Goal: Information Seeking & Learning: Learn about a topic

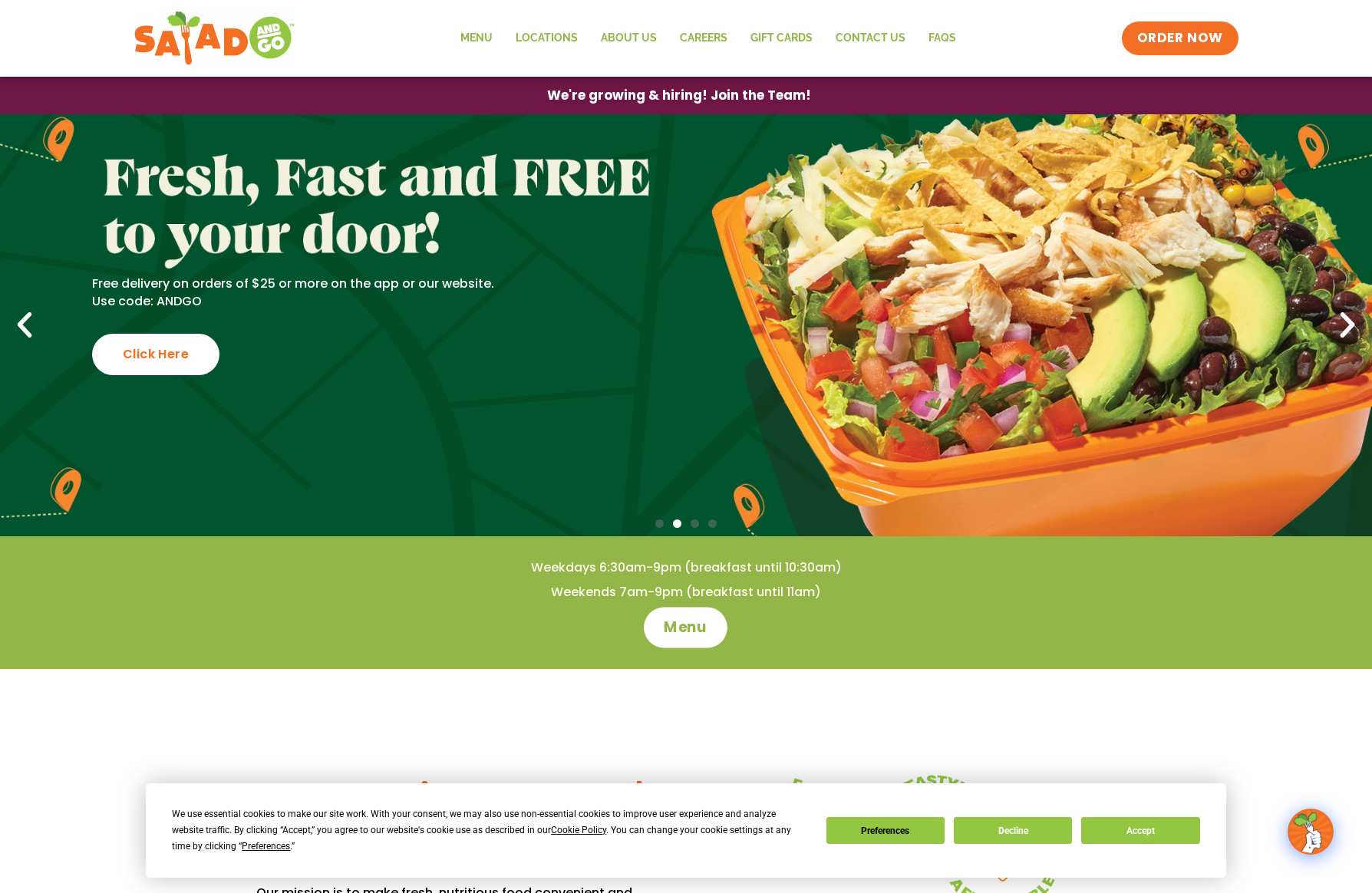
click at [680, 627] on span "Menu" at bounding box center [686, 627] width 44 height 20
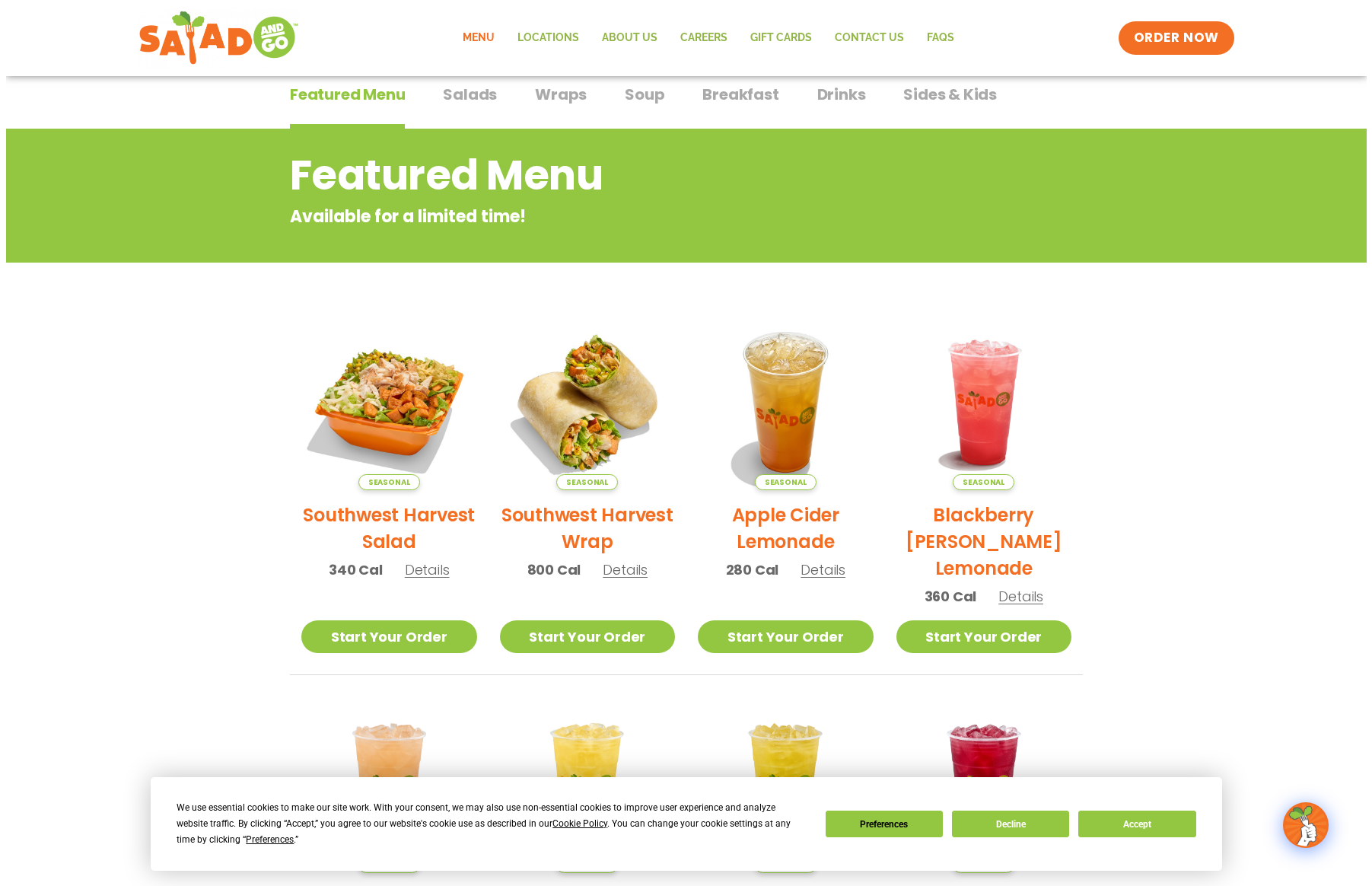
scroll to position [228, 0]
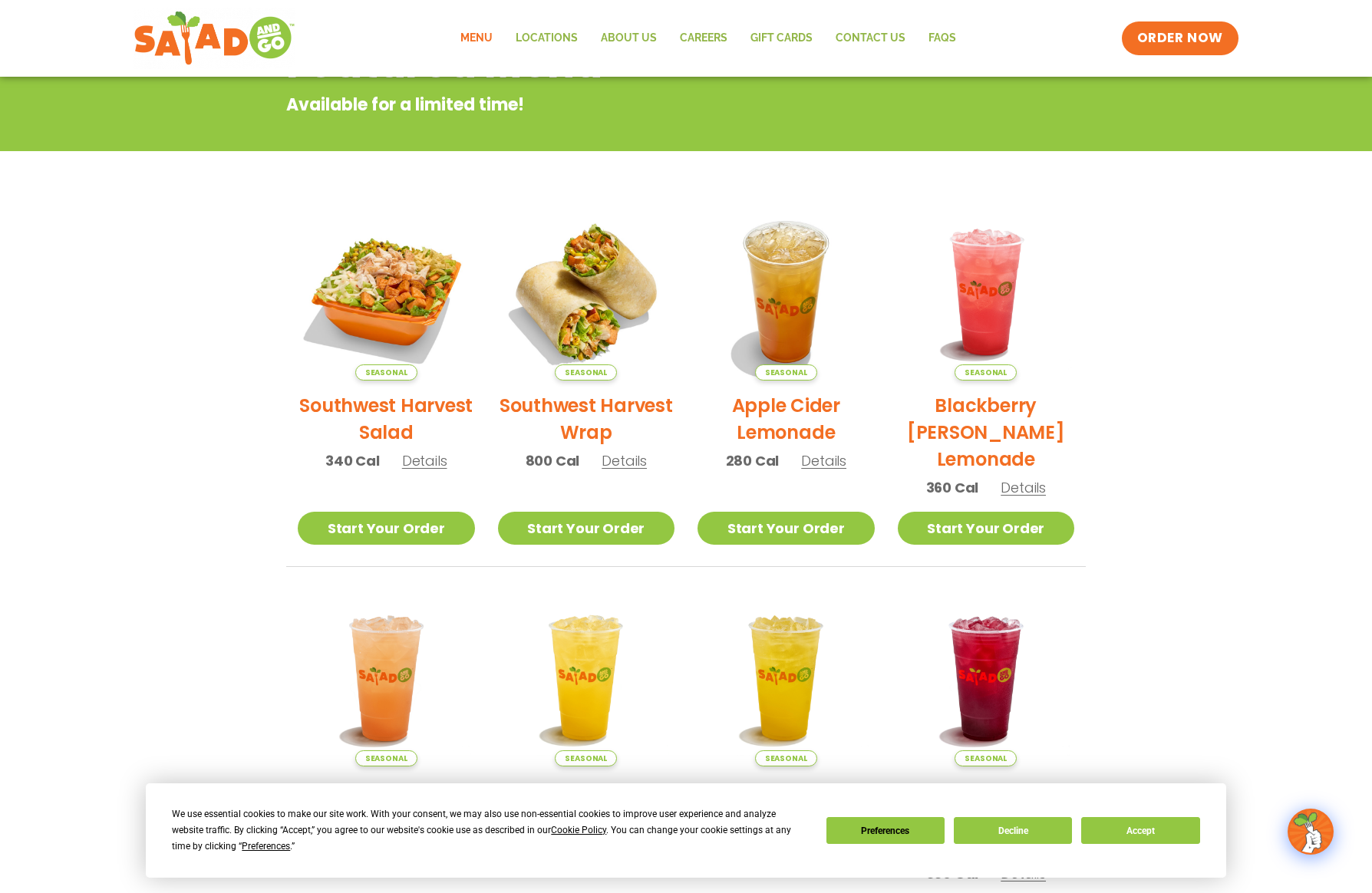
click at [353, 461] on span "340 Cal" at bounding box center [352, 460] width 55 height 21
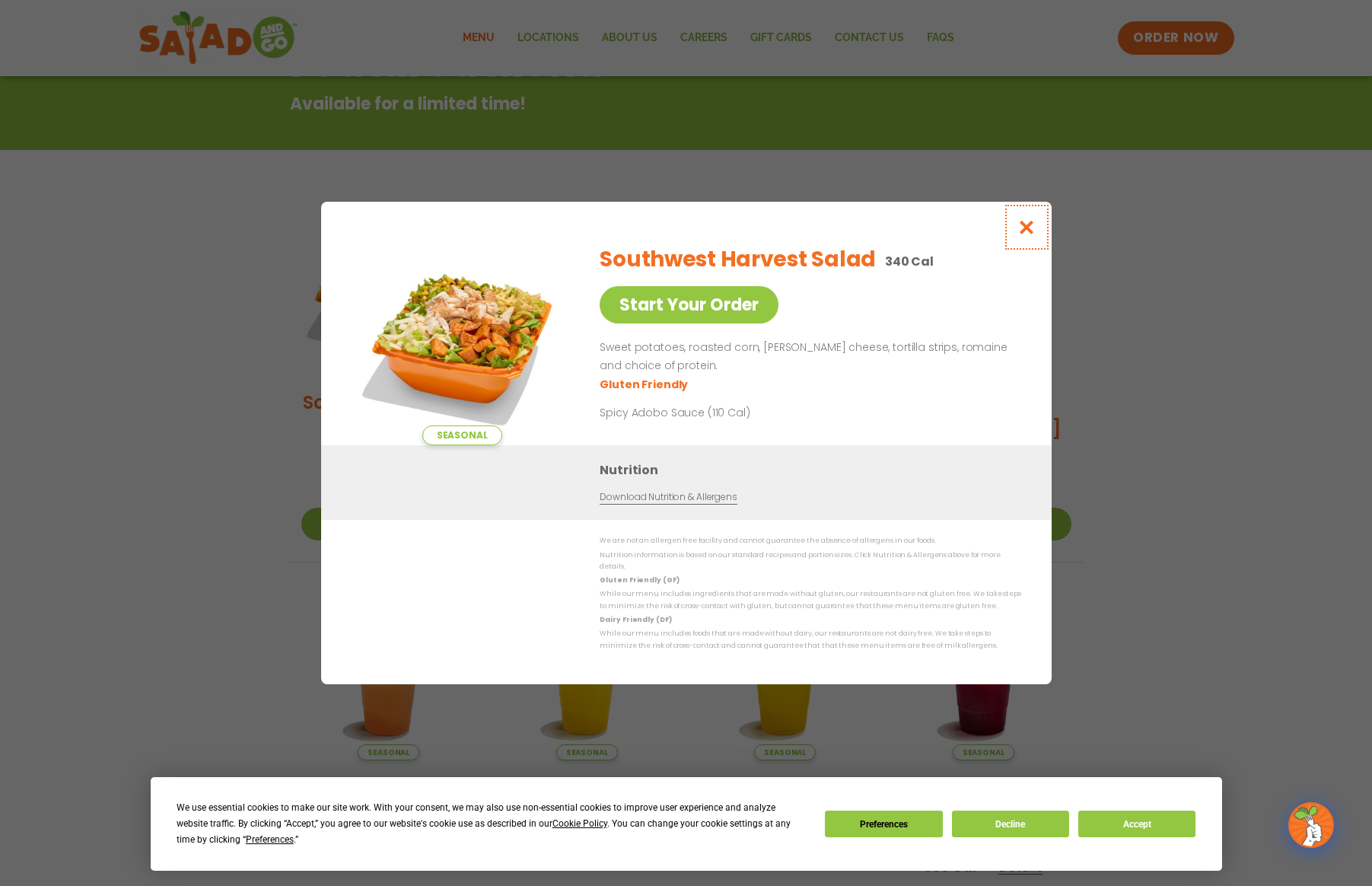
click at [1022, 232] on icon "Close modal" at bounding box center [1026, 227] width 19 height 16
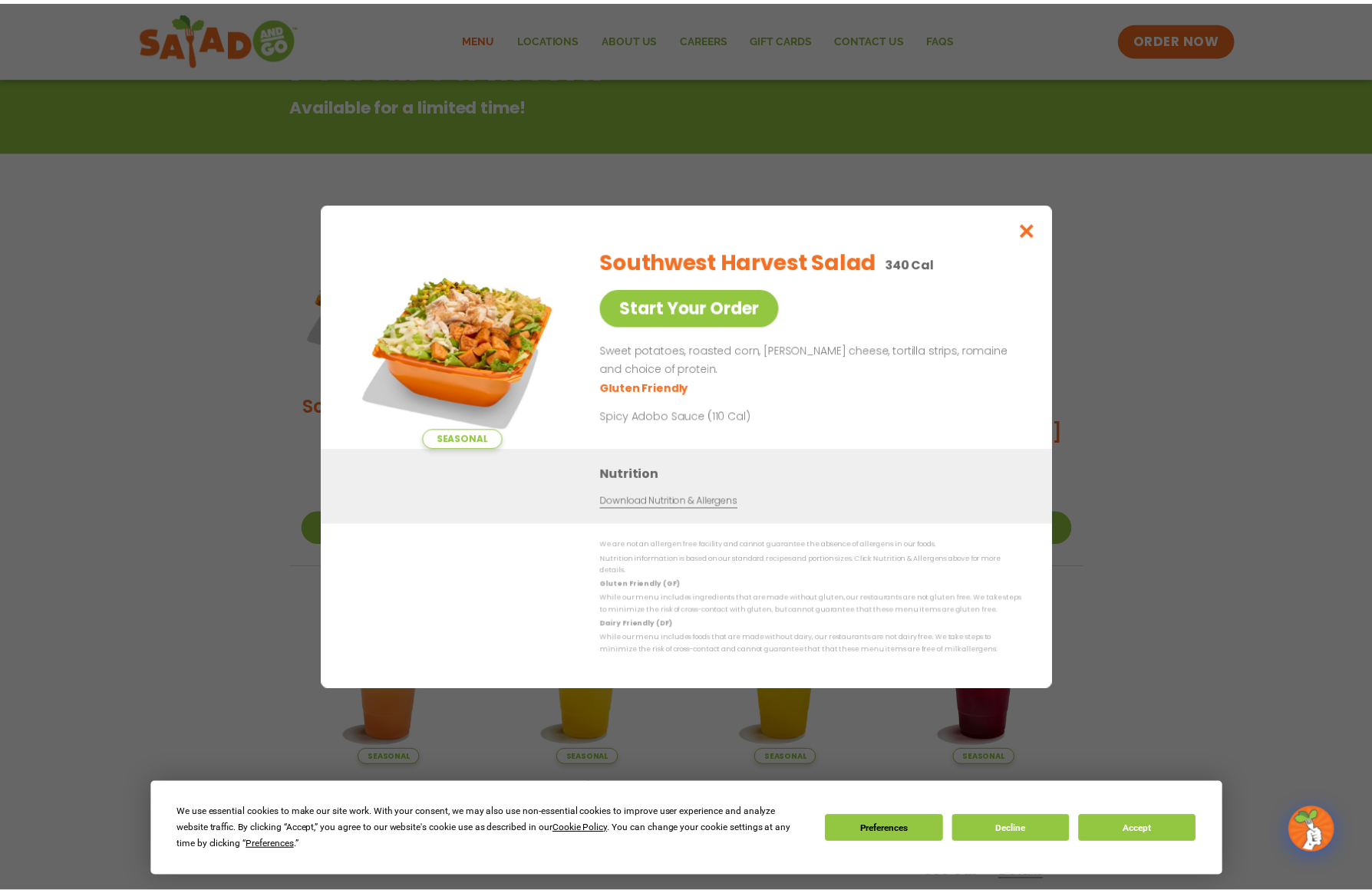
scroll to position [246, 0]
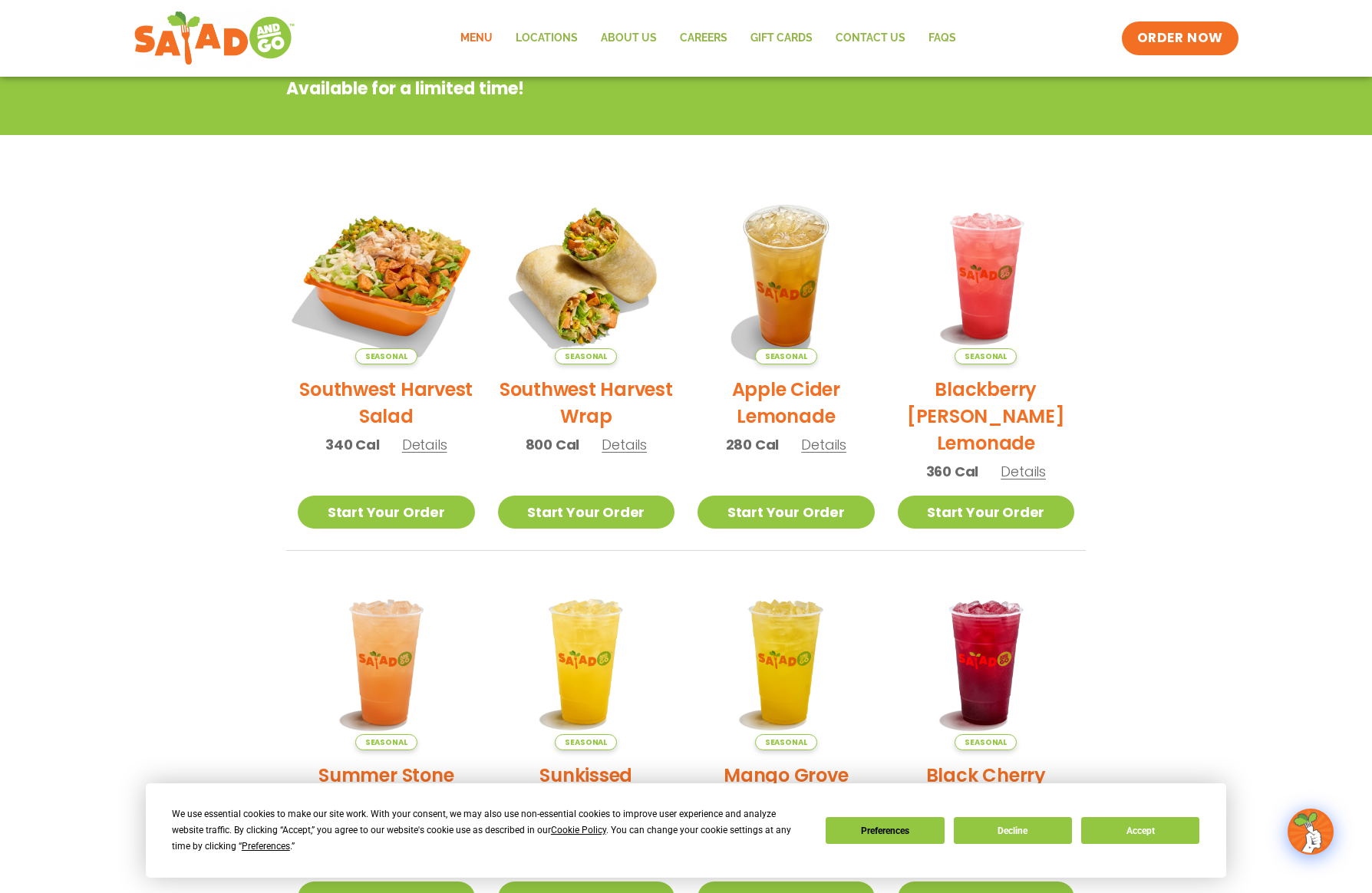
click at [364, 276] on img at bounding box center [387, 276] width 208 height 208
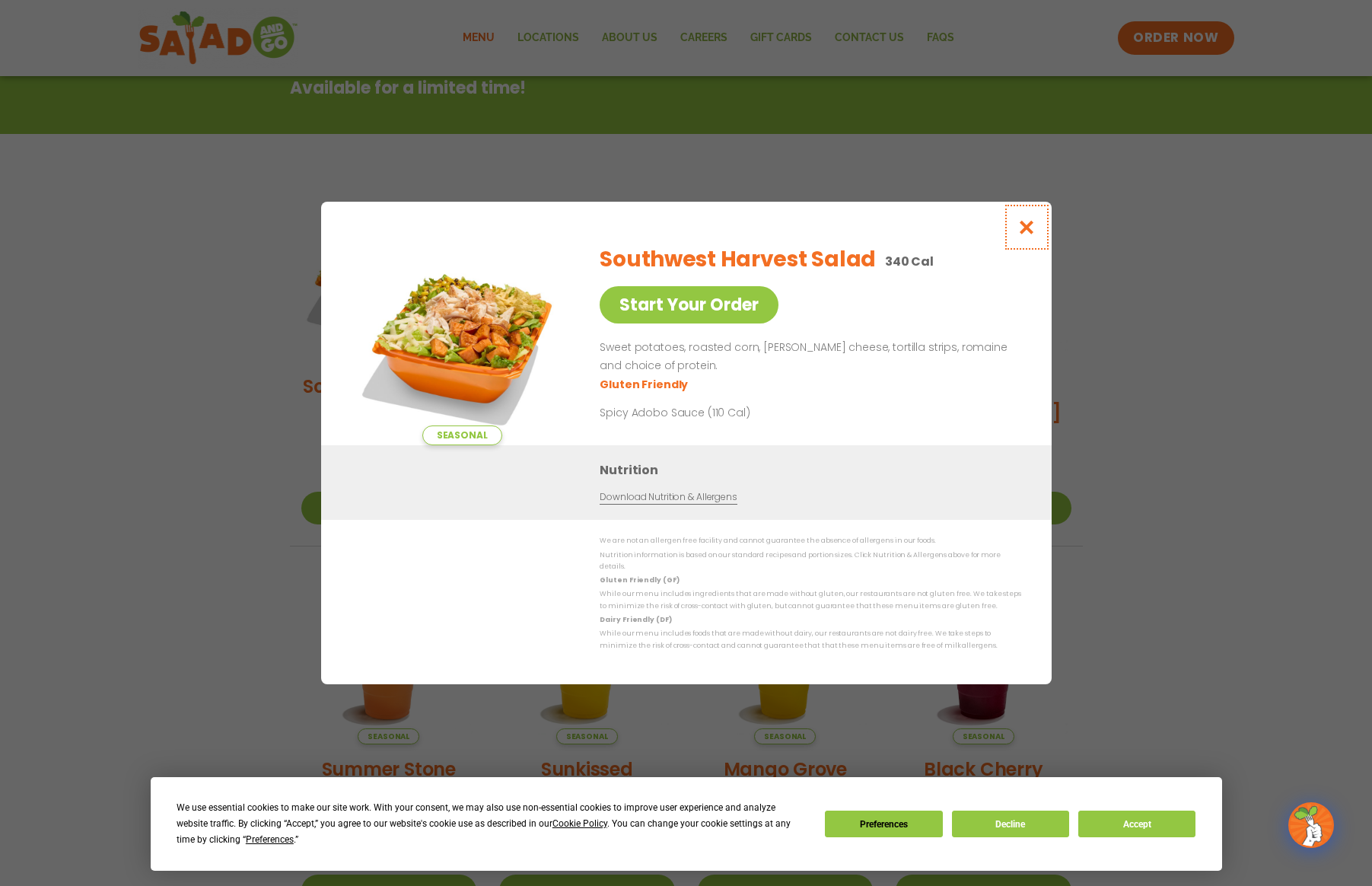
click at [1029, 230] on icon "Close modal" at bounding box center [1026, 227] width 19 height 16
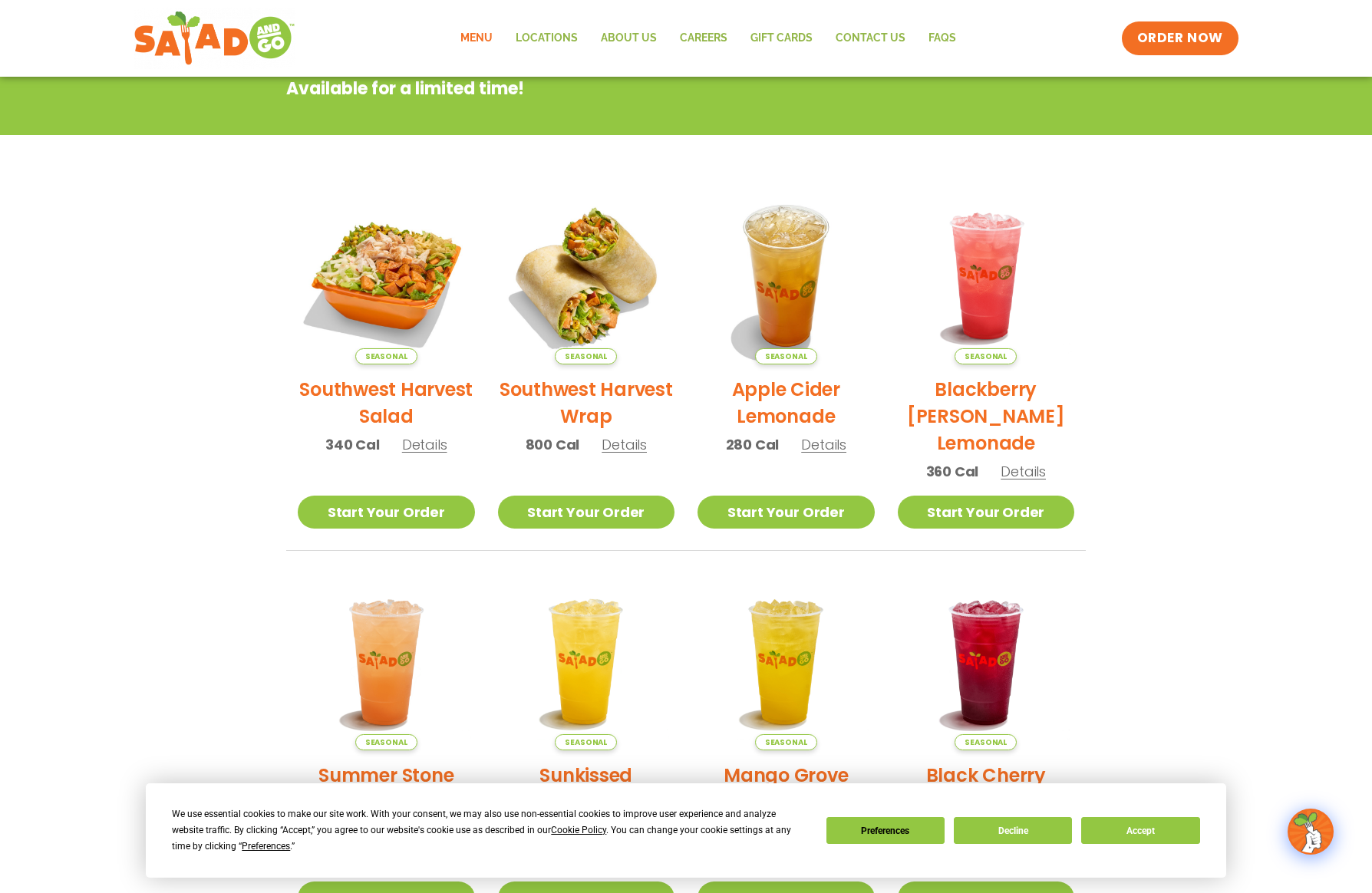
click at [579, 384] on h2 "Southwest Harvest Wrap" at bounding box center [586, 403] width 178 height 54
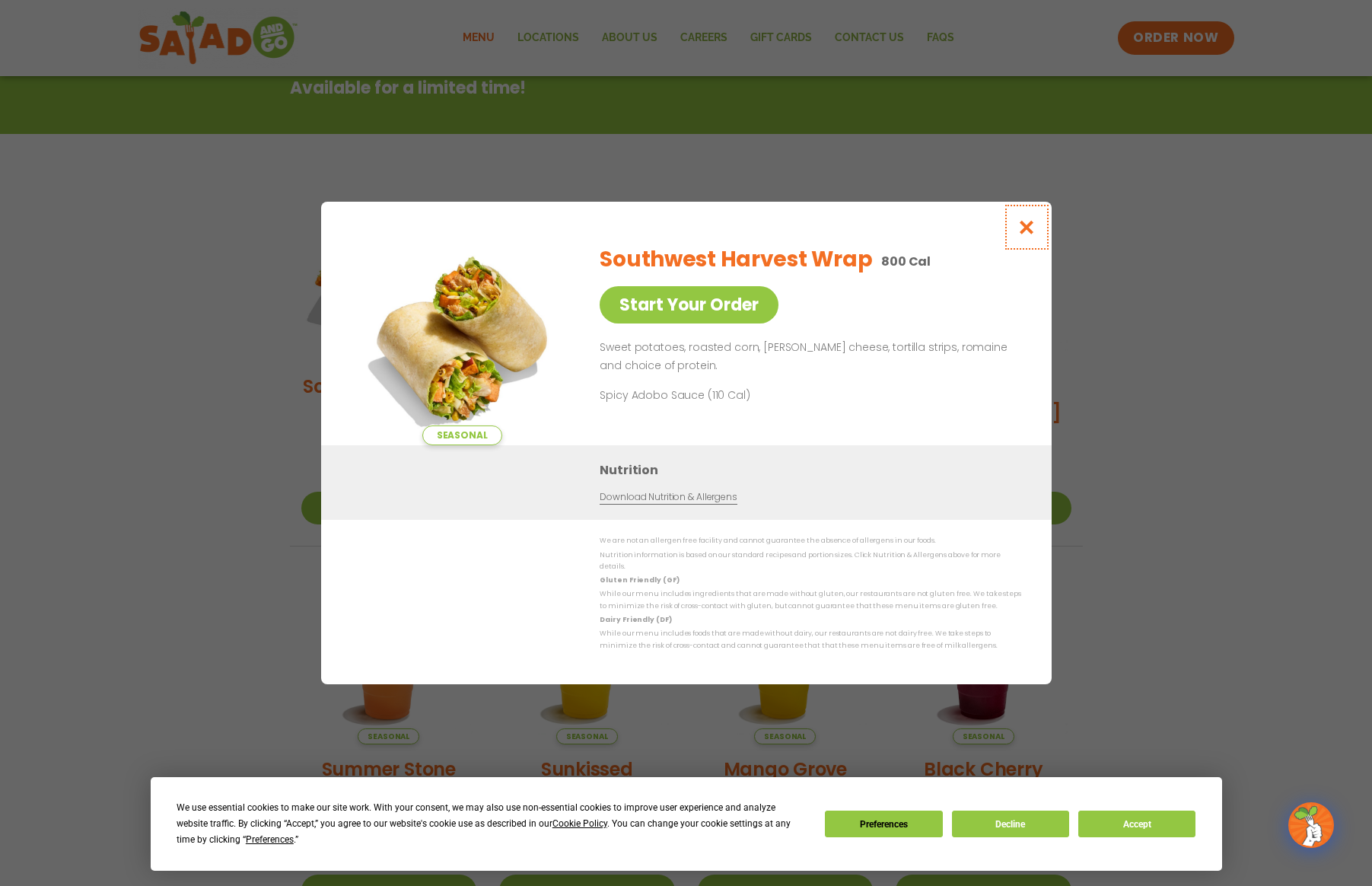
click at [1028, 234] on icon "Close modal" at bounding box center [1026, 227] width 19 height 16
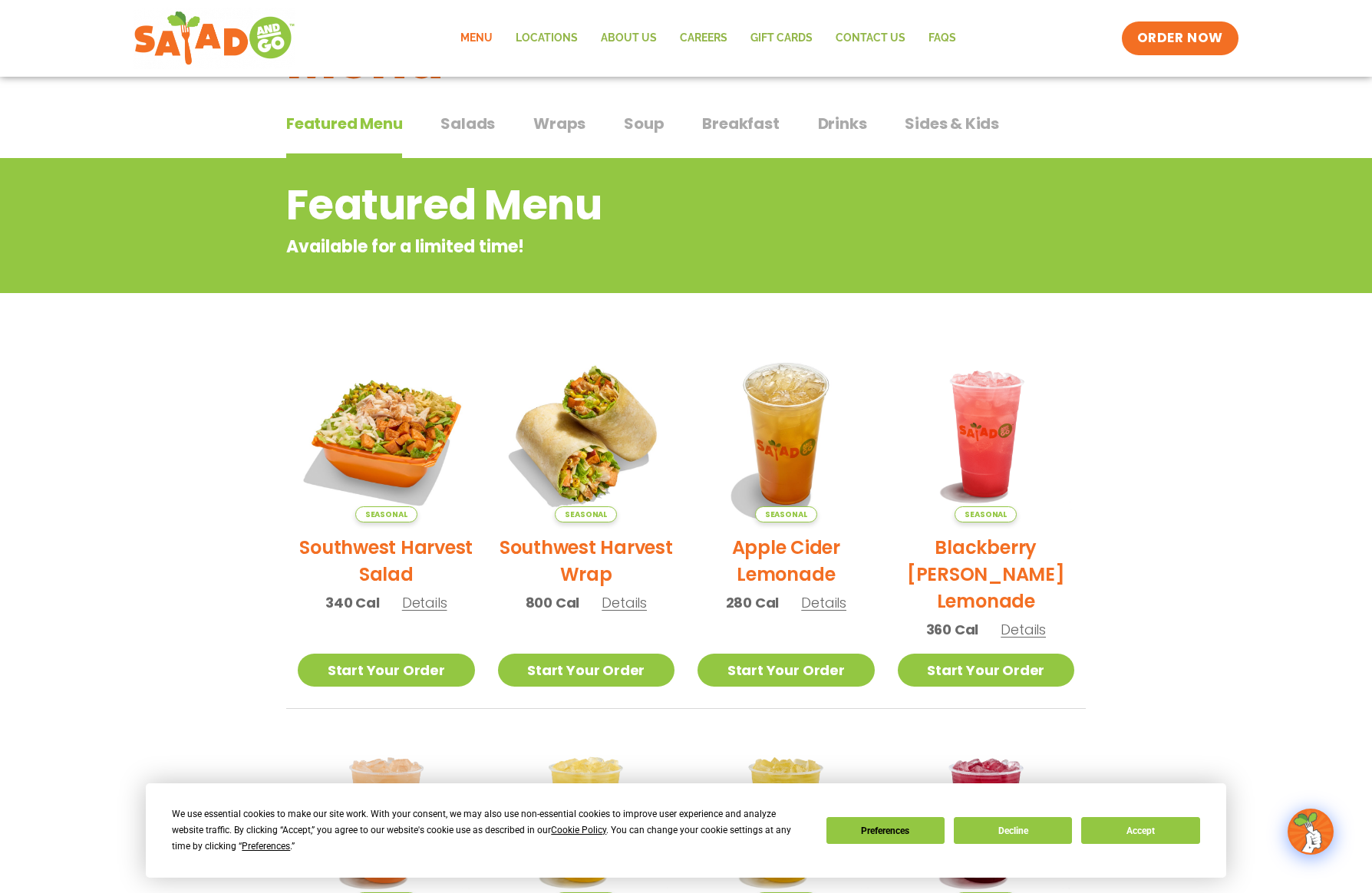
scroll to position [0, 0]
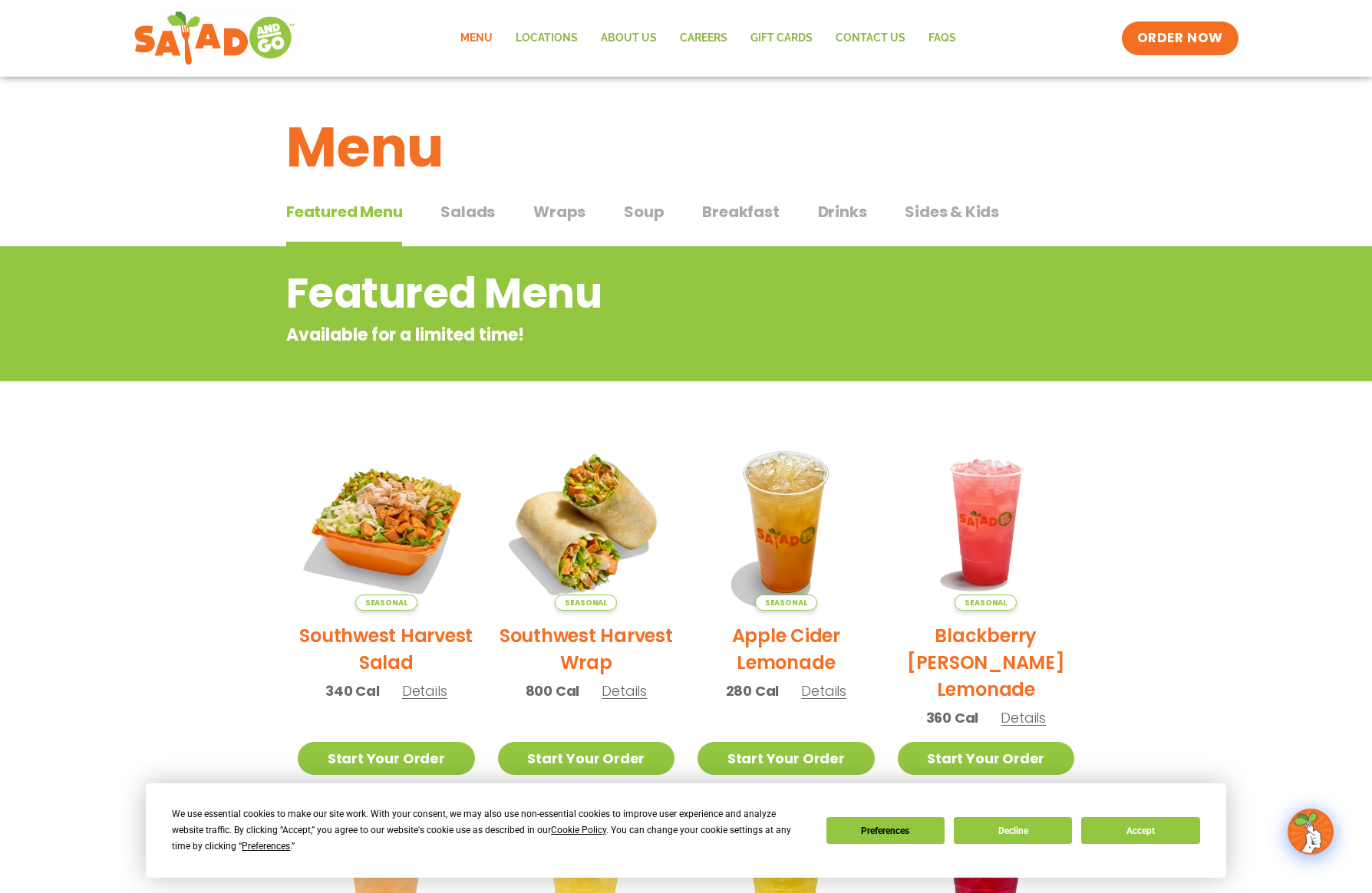
click at [462, 215] on span "Salads" at bounding box center [467, 211] width 55 height 23
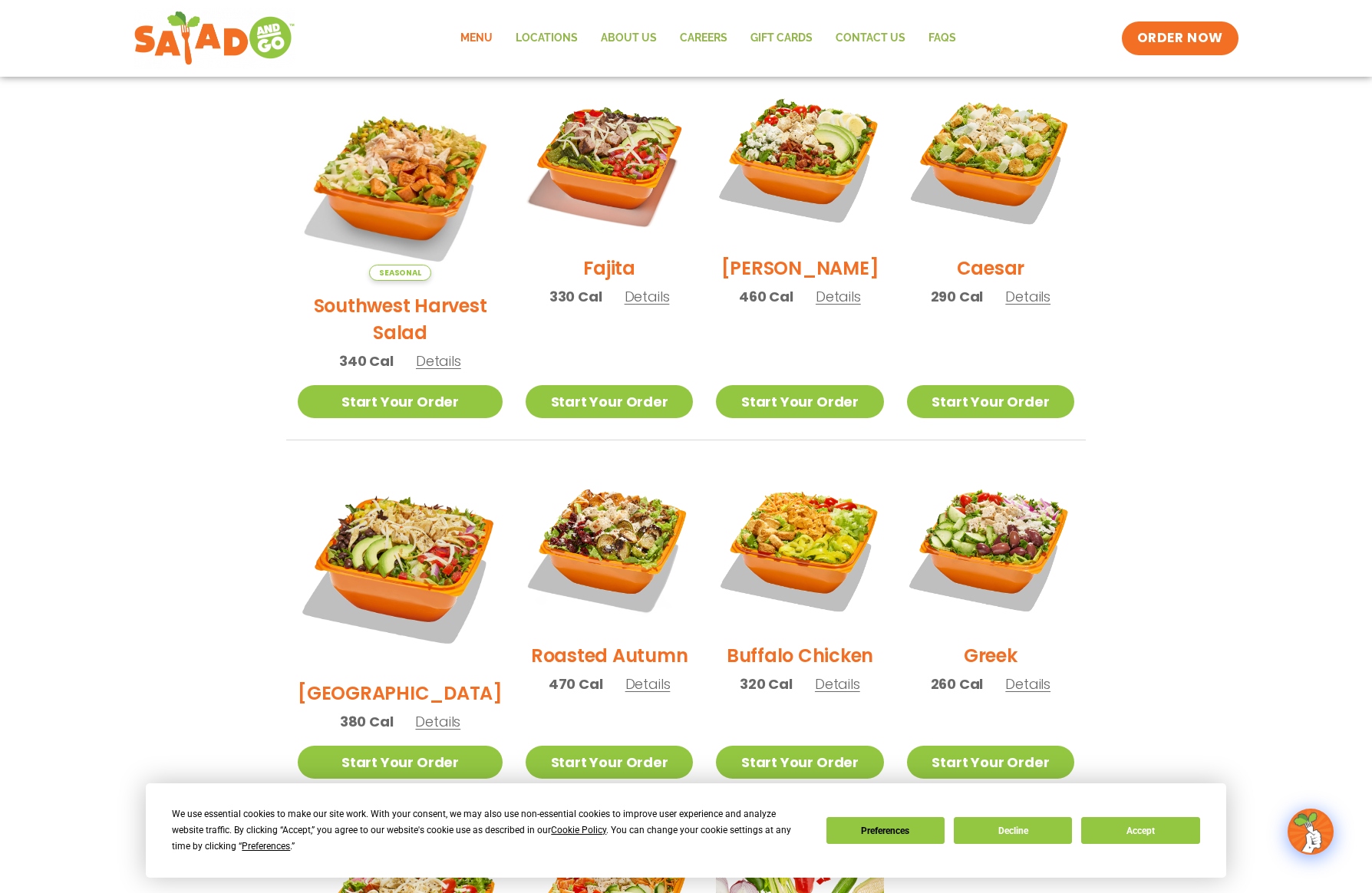
scroll to position [460, 0]
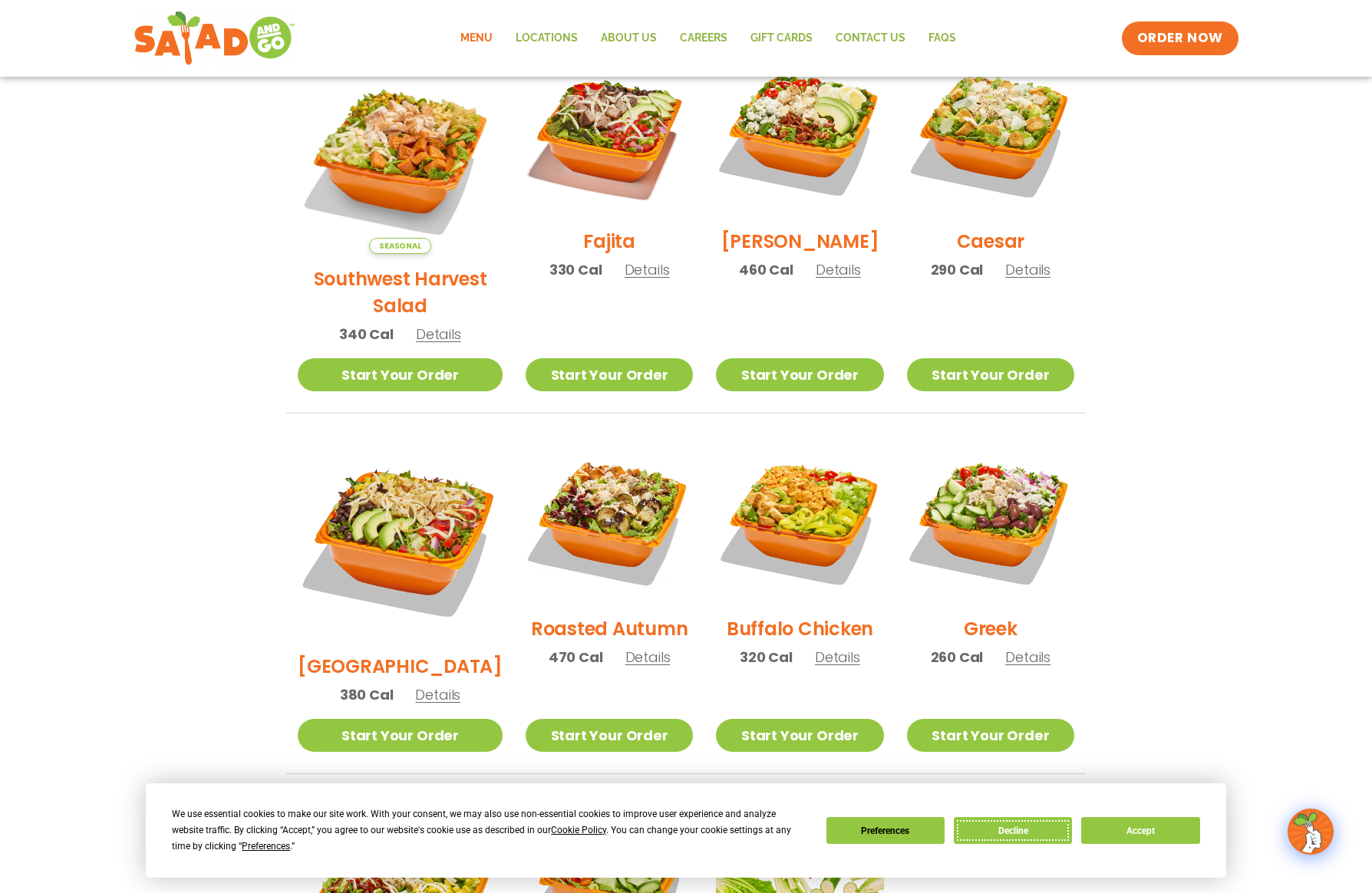
click at [1024, 828] on button "Decline" at bounding box center [1012, 829] width 118 height 27
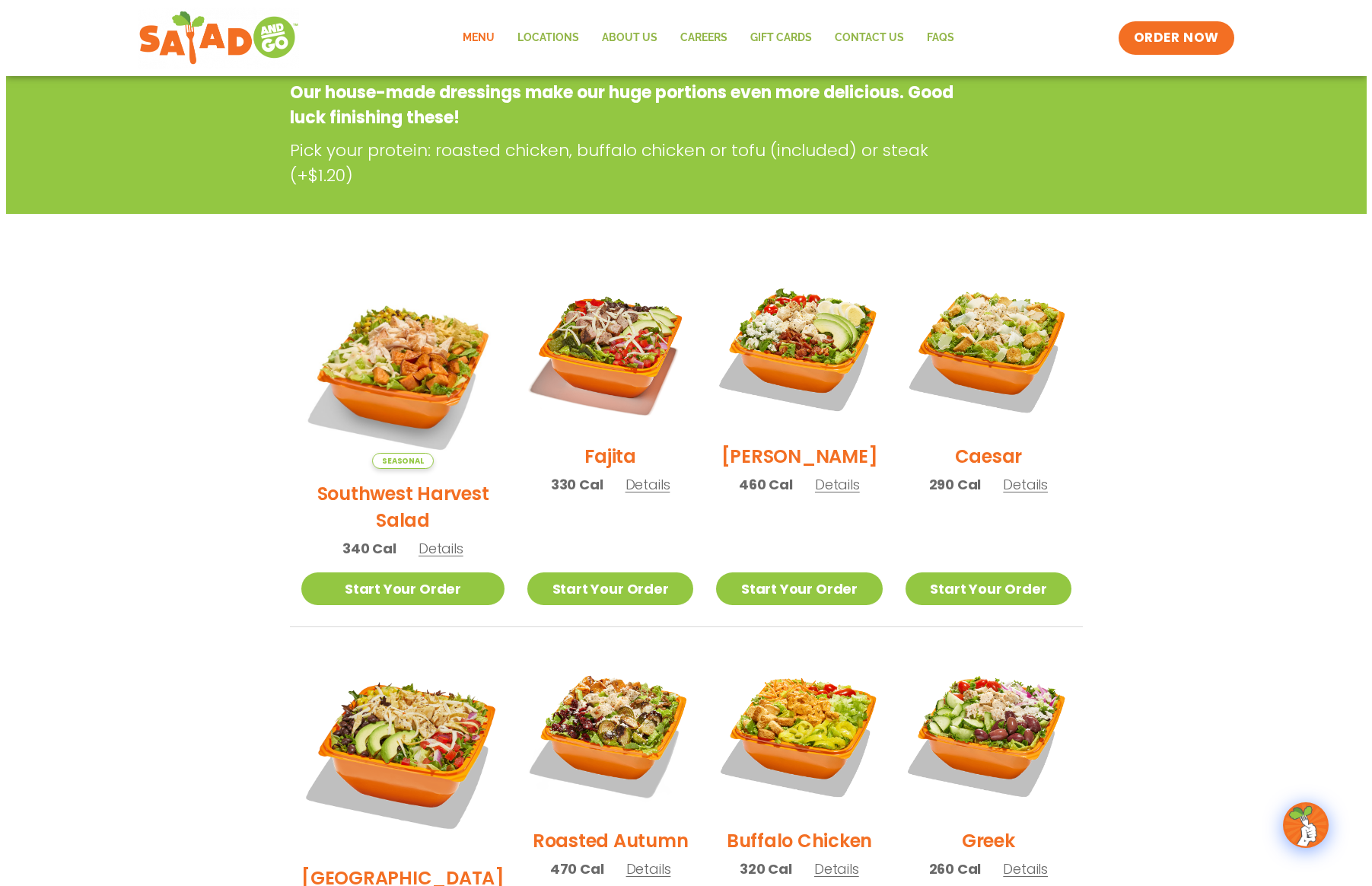
scroll to position [188, 0]
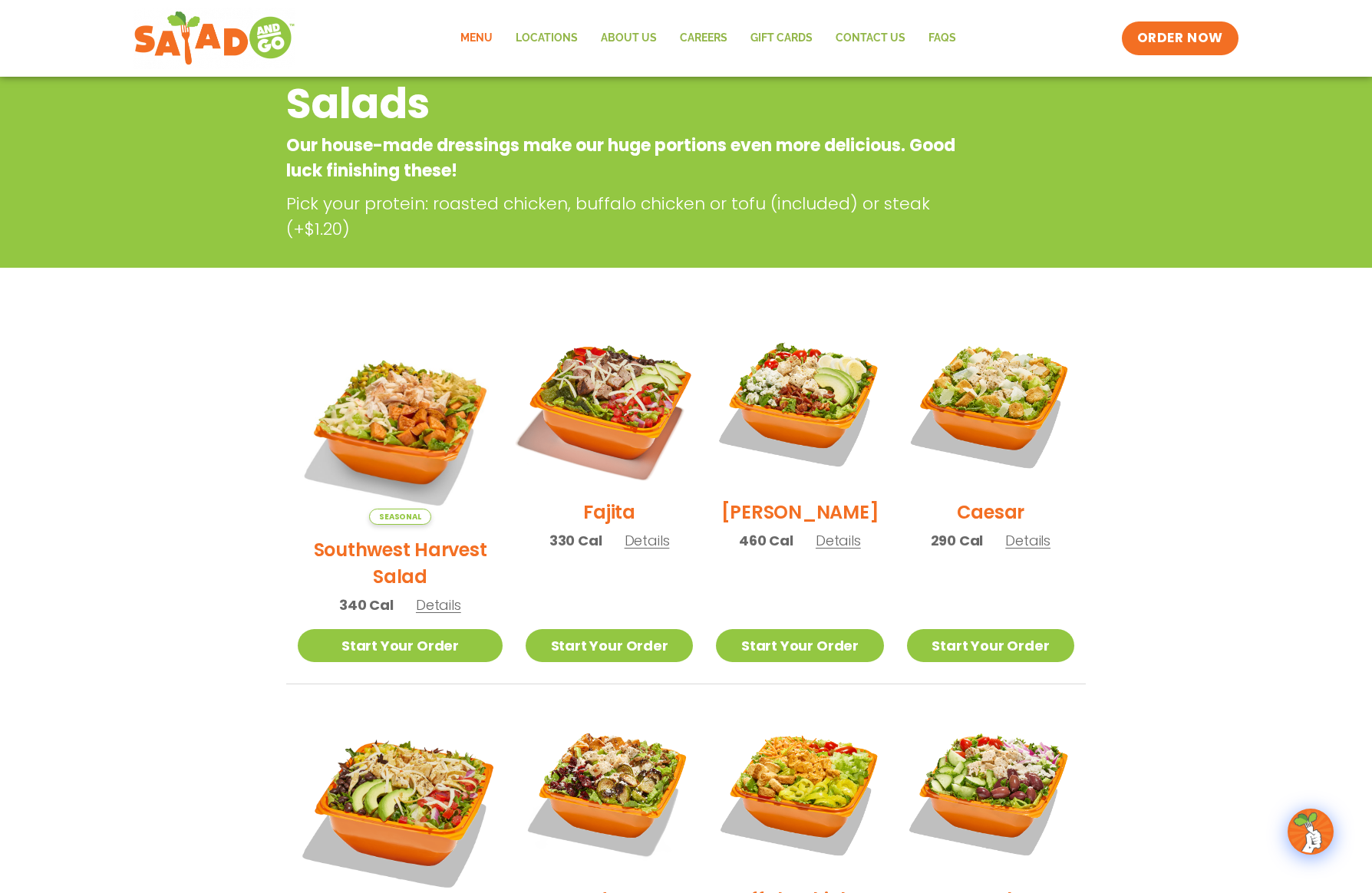
click at [590, 417] on img at bounding box center [609, 404] width 196 height 196
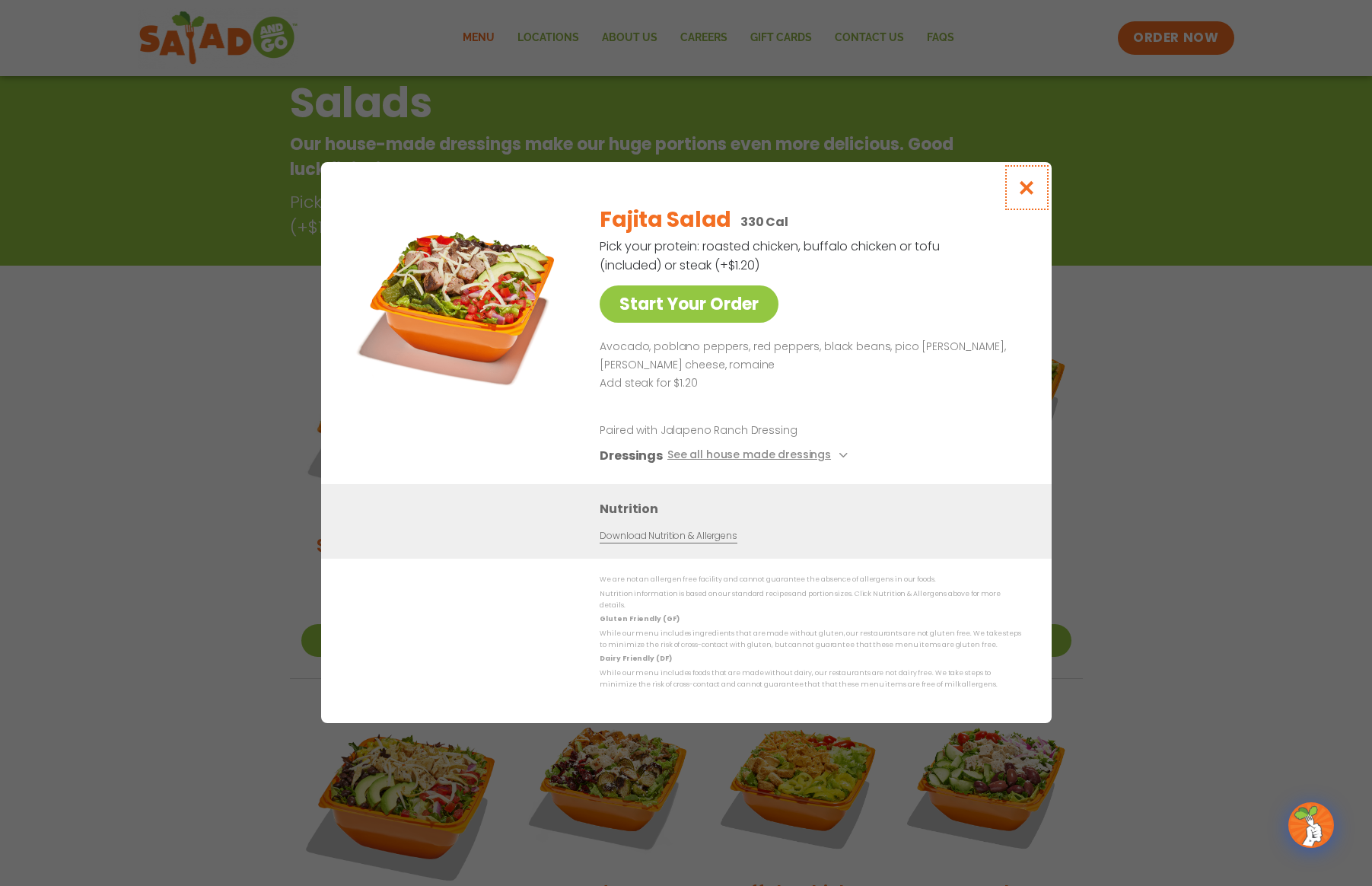
click at [1027, 188] on icon "Close modal" at bounding box center [1026, 187] width 19 height 16
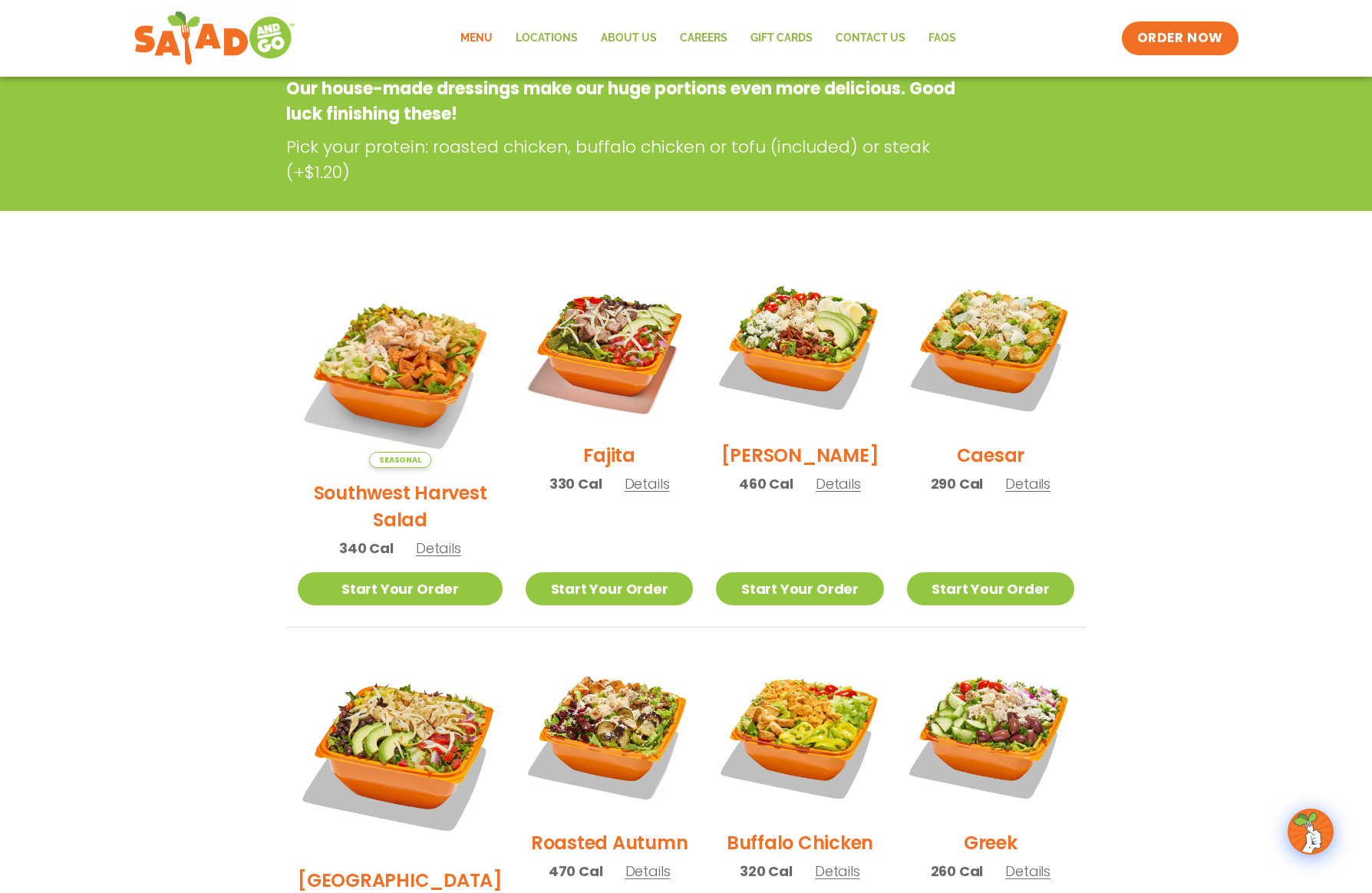
scroll to position [323, 0]
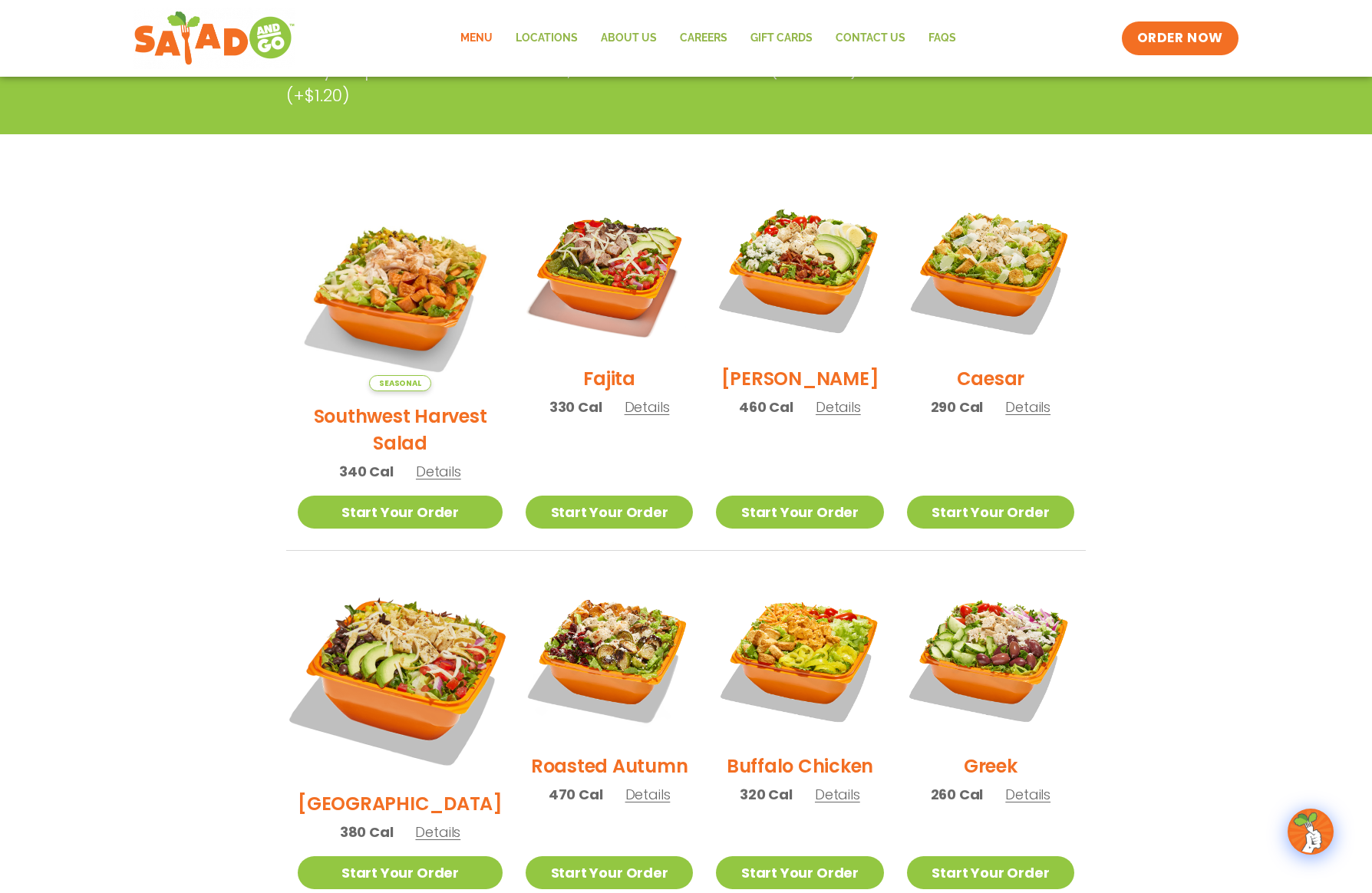
click at [369, 612] on img at bounding box center [400, 677] width 240 height 240
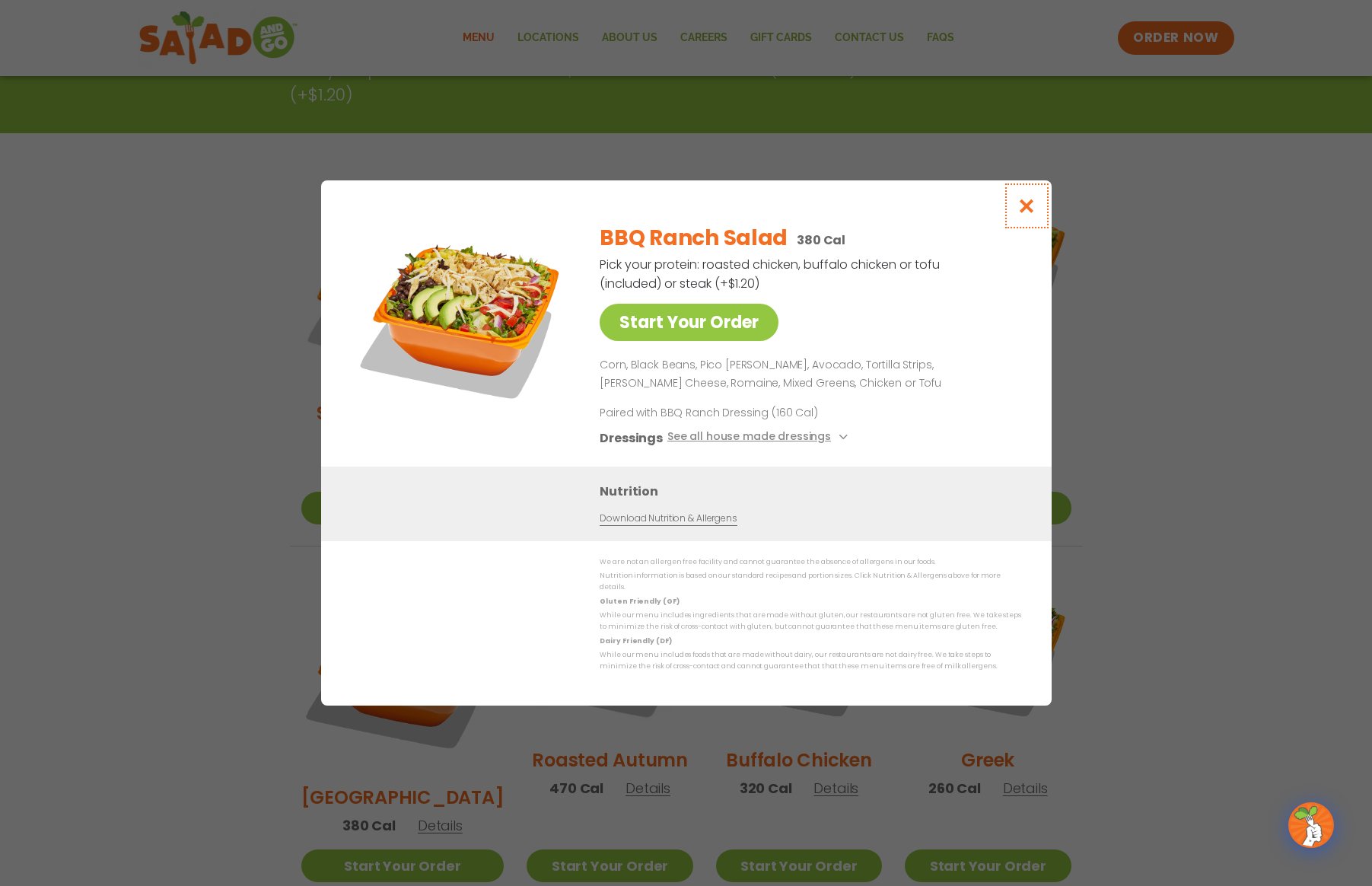
click at [1027, 210] on icon "Close modal" at bounding box center [1026, 206] width 19 height 16
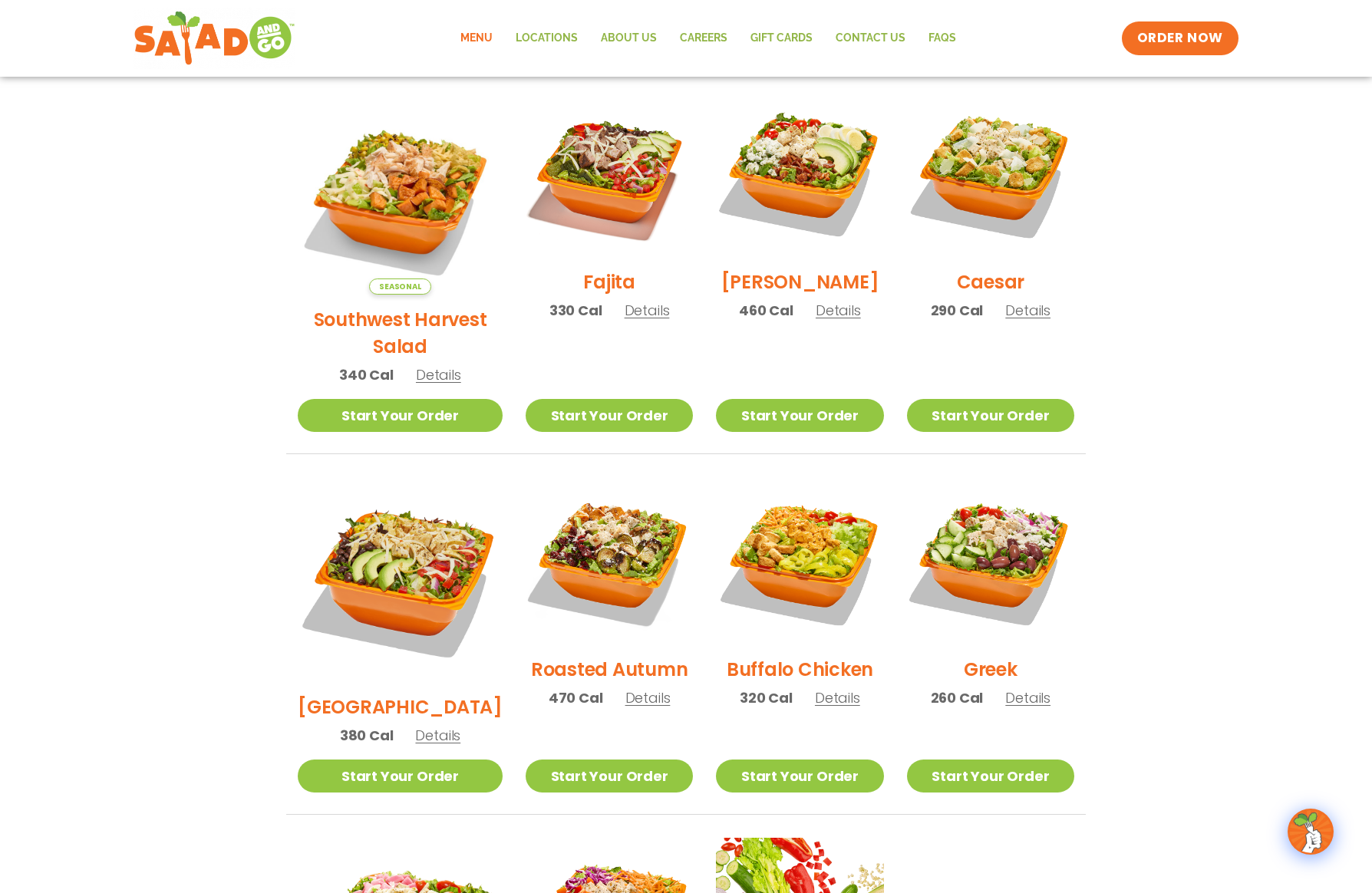
scroll to position [0, 0]
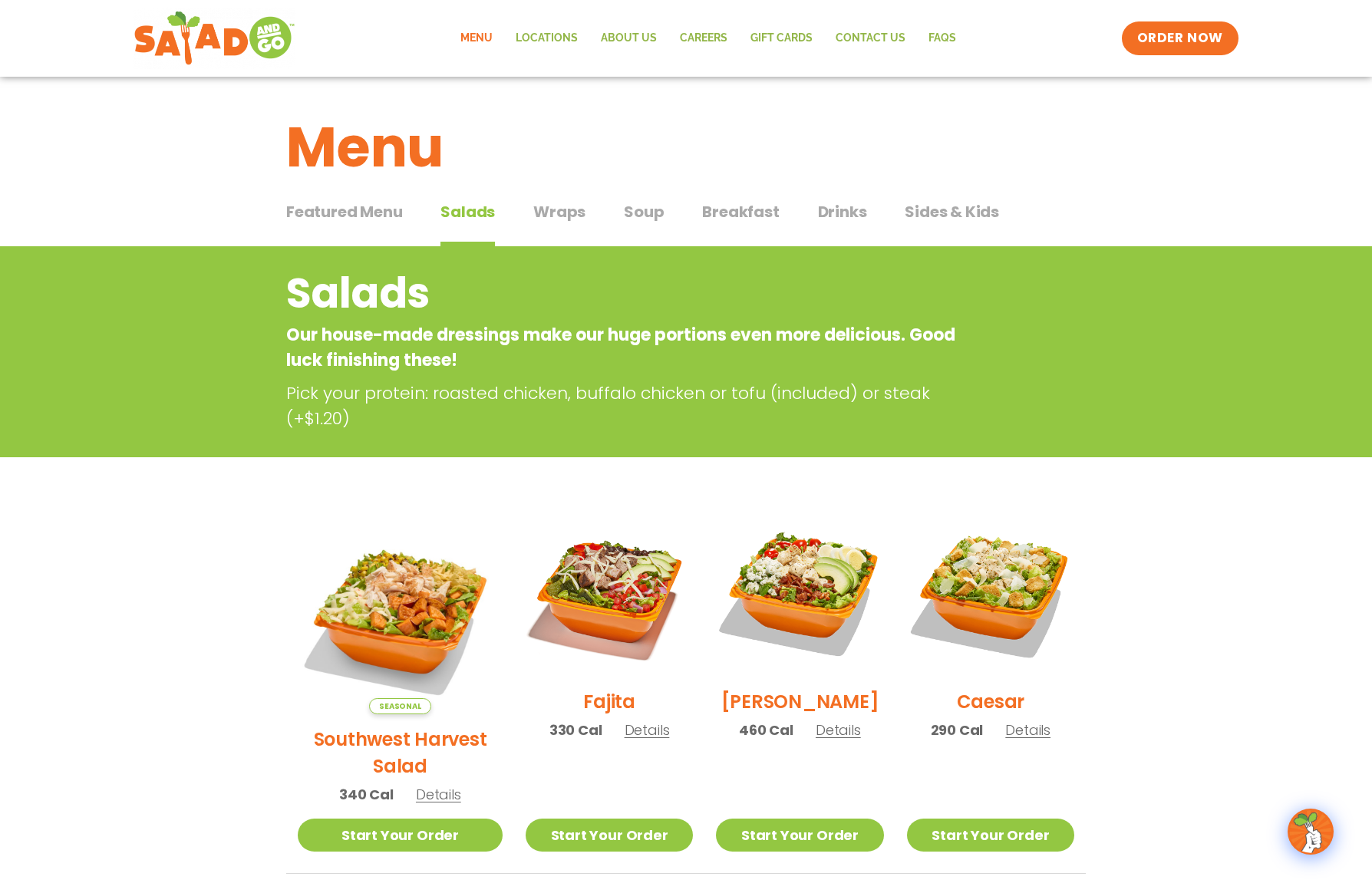
click at [567, 211] on span "Wraps" at bounding box center [559, 211] width 53 height 23
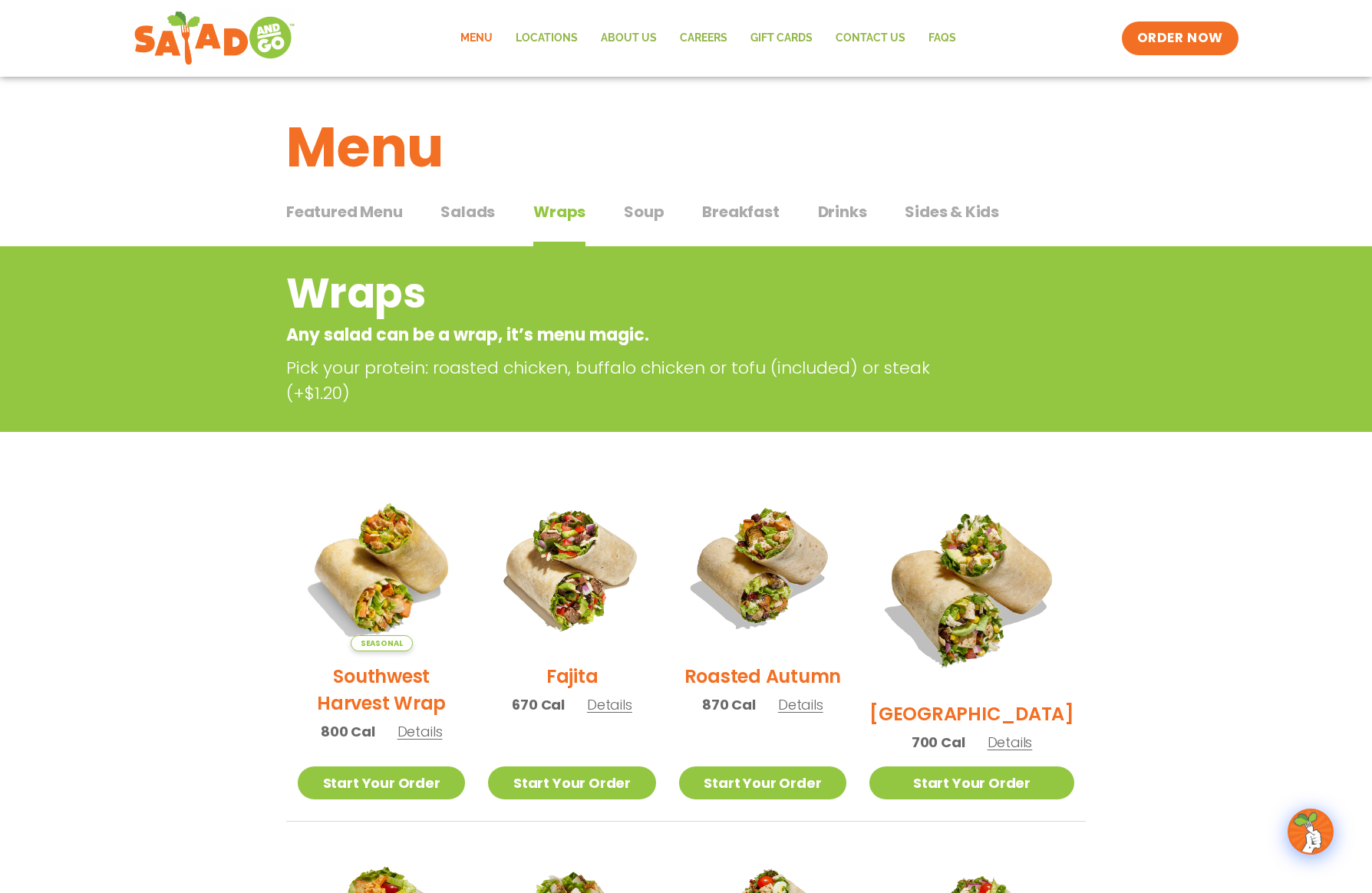
click at [648, 212] on span "Soup" at bounding box center [644, 211] width 40 height 23
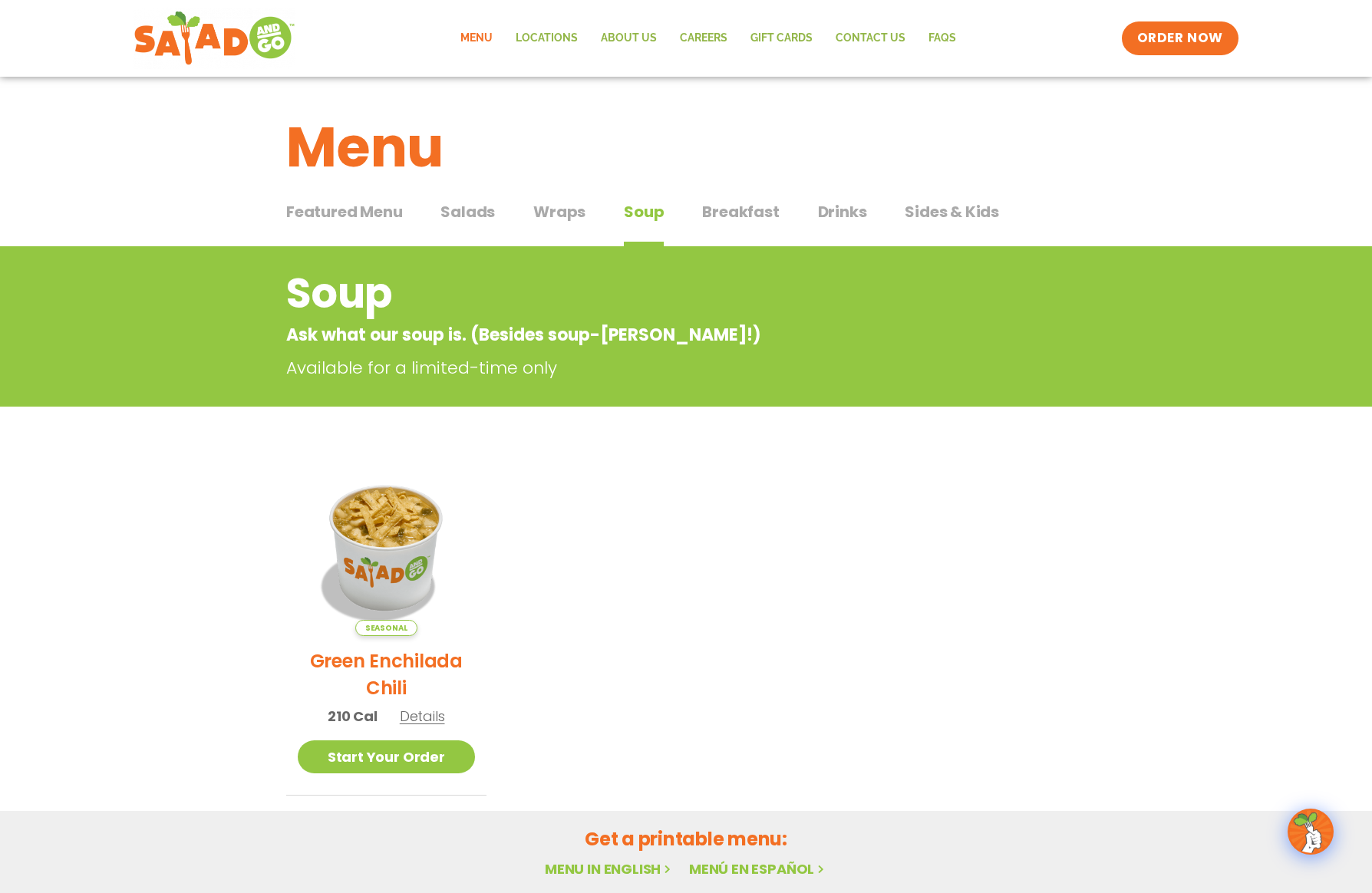
click at [755, 212] on span "Breakfast" at bounding box center [739, 211] width 76 height 23
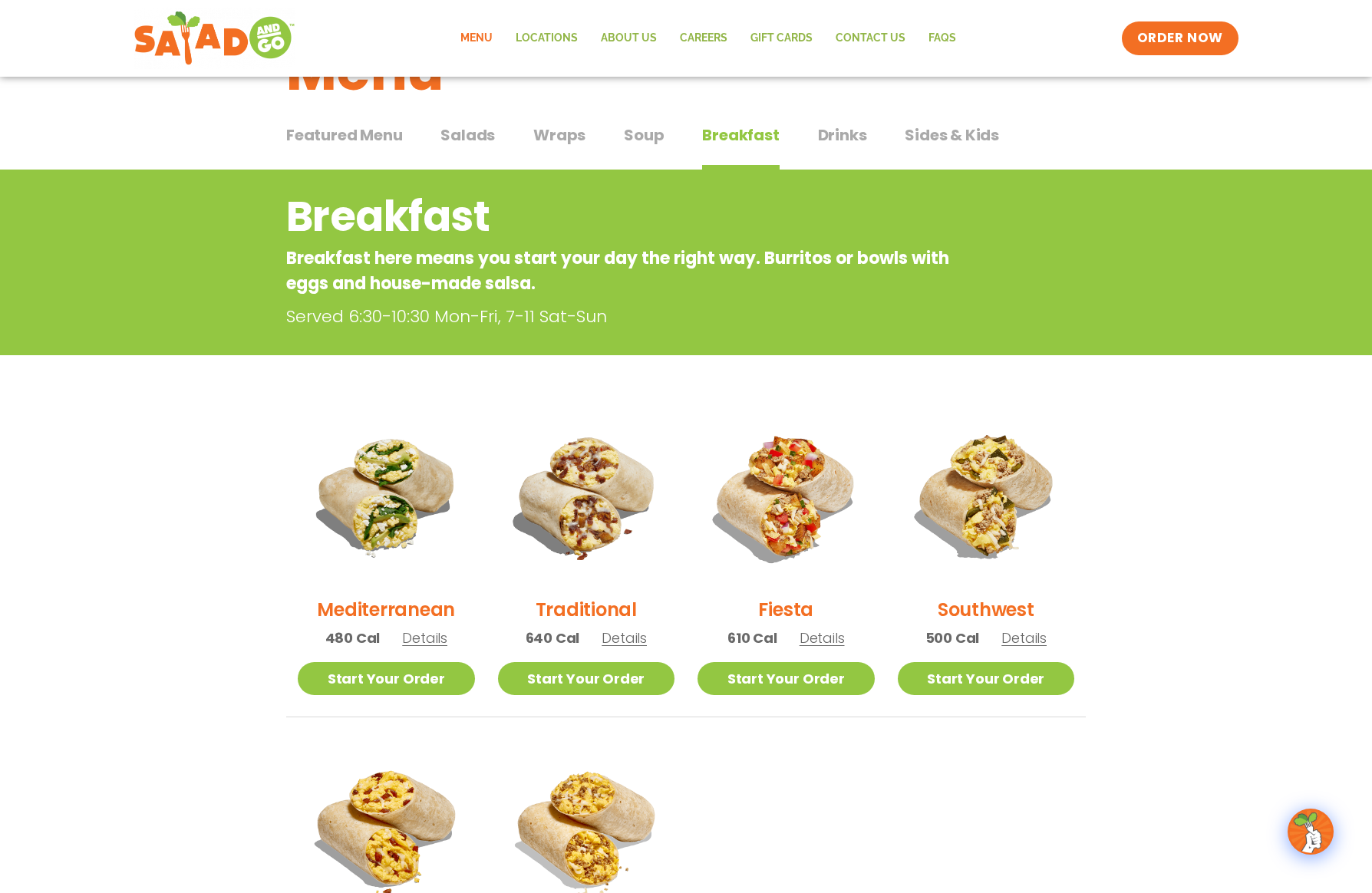
scroll to position [154, 0]
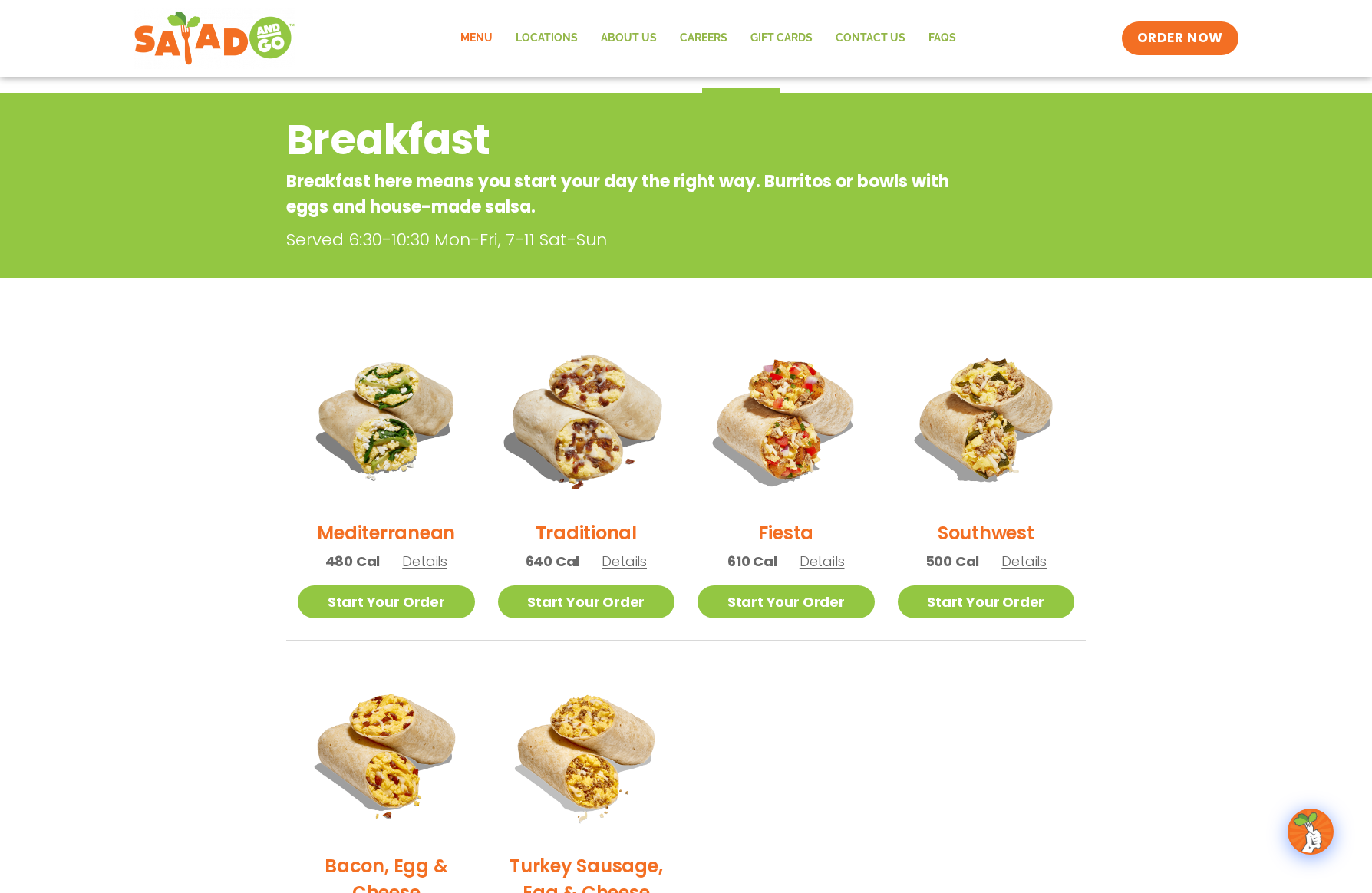
click at [566, 435] on img at bounding box center [586, 420] width 208 height 208
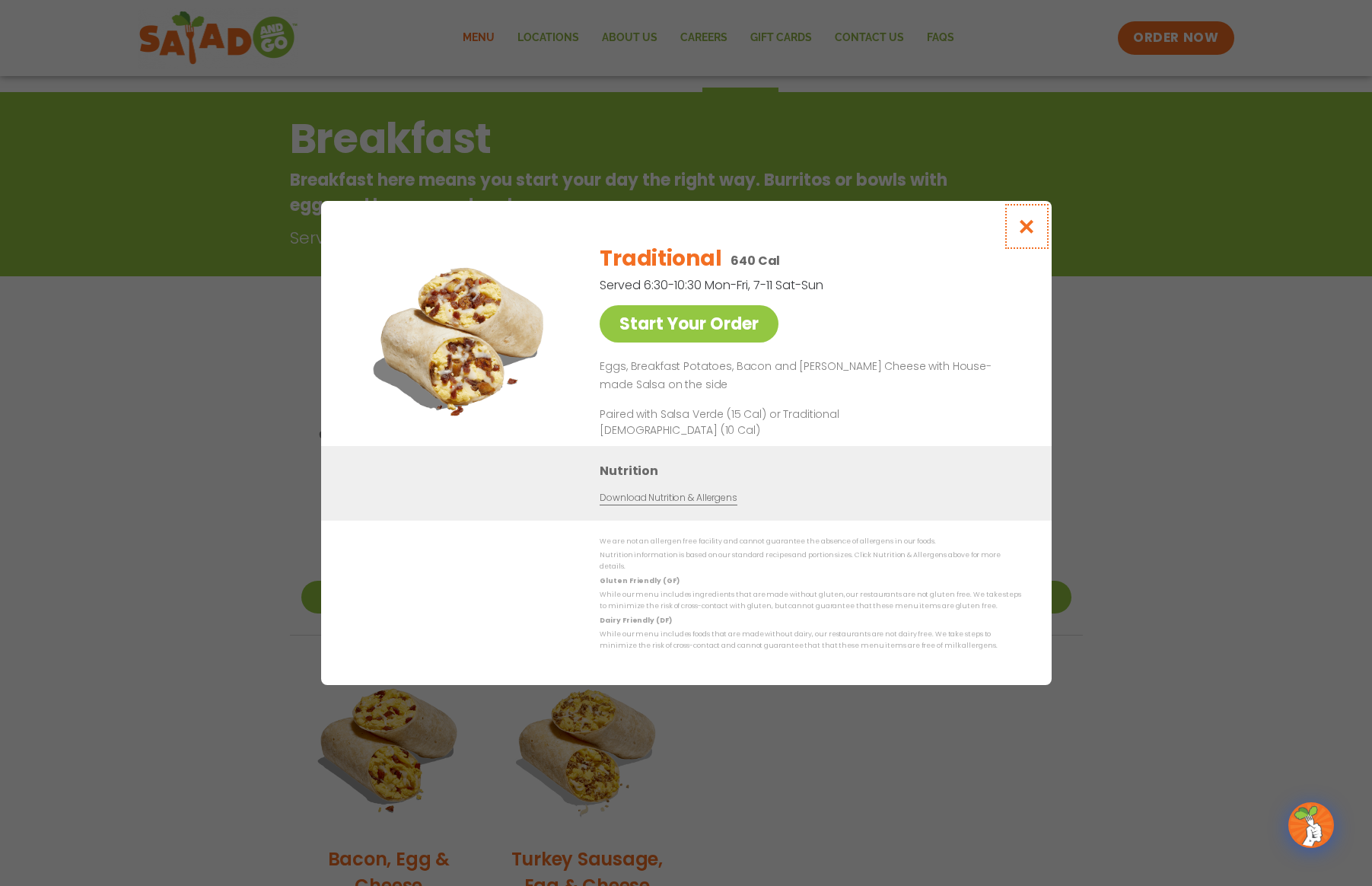
click at [1025, 227] on icon "Close modal" at bounding box center [1026, 226] width 19 height 16
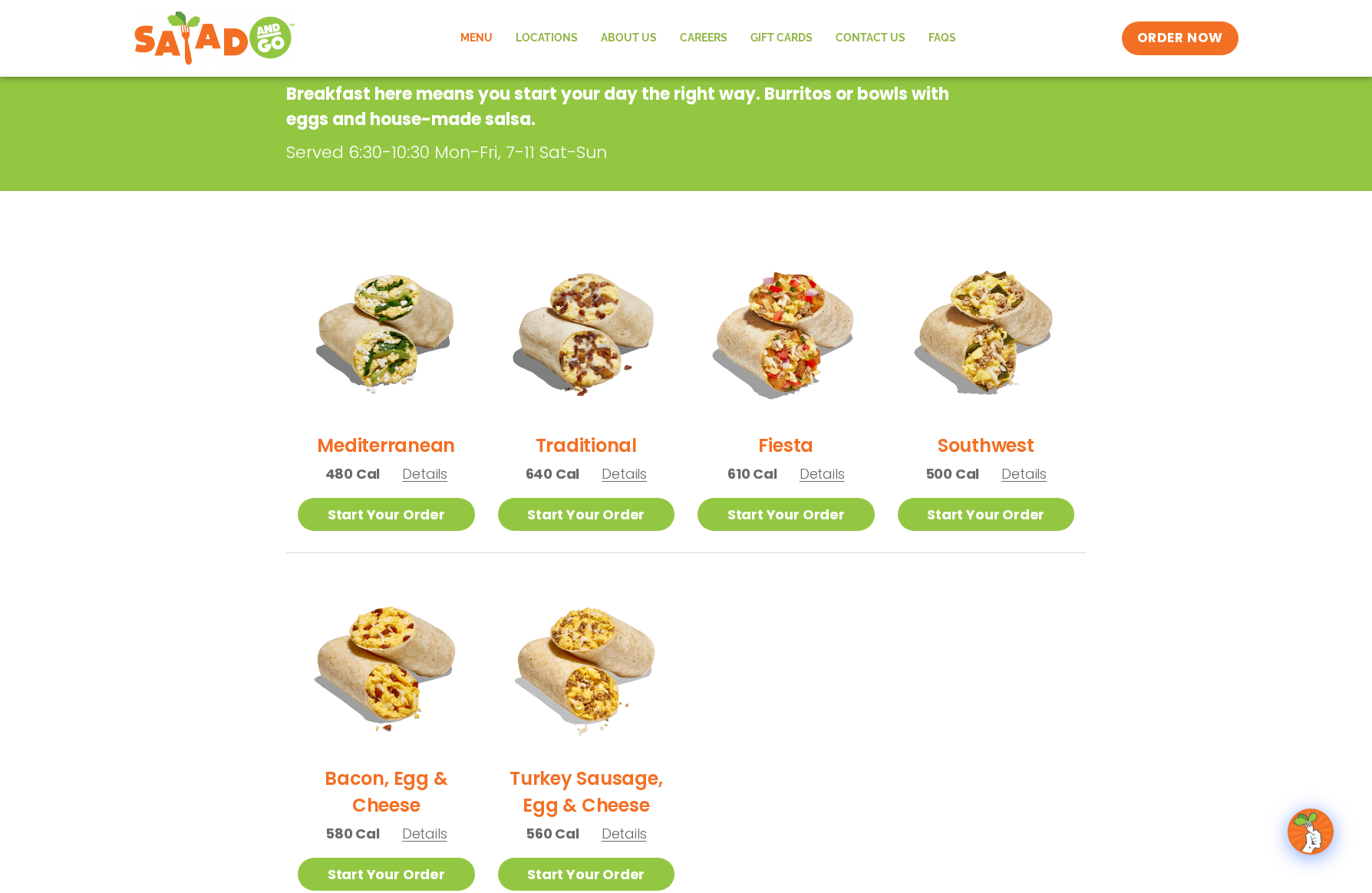
scroll to position [246, 0]
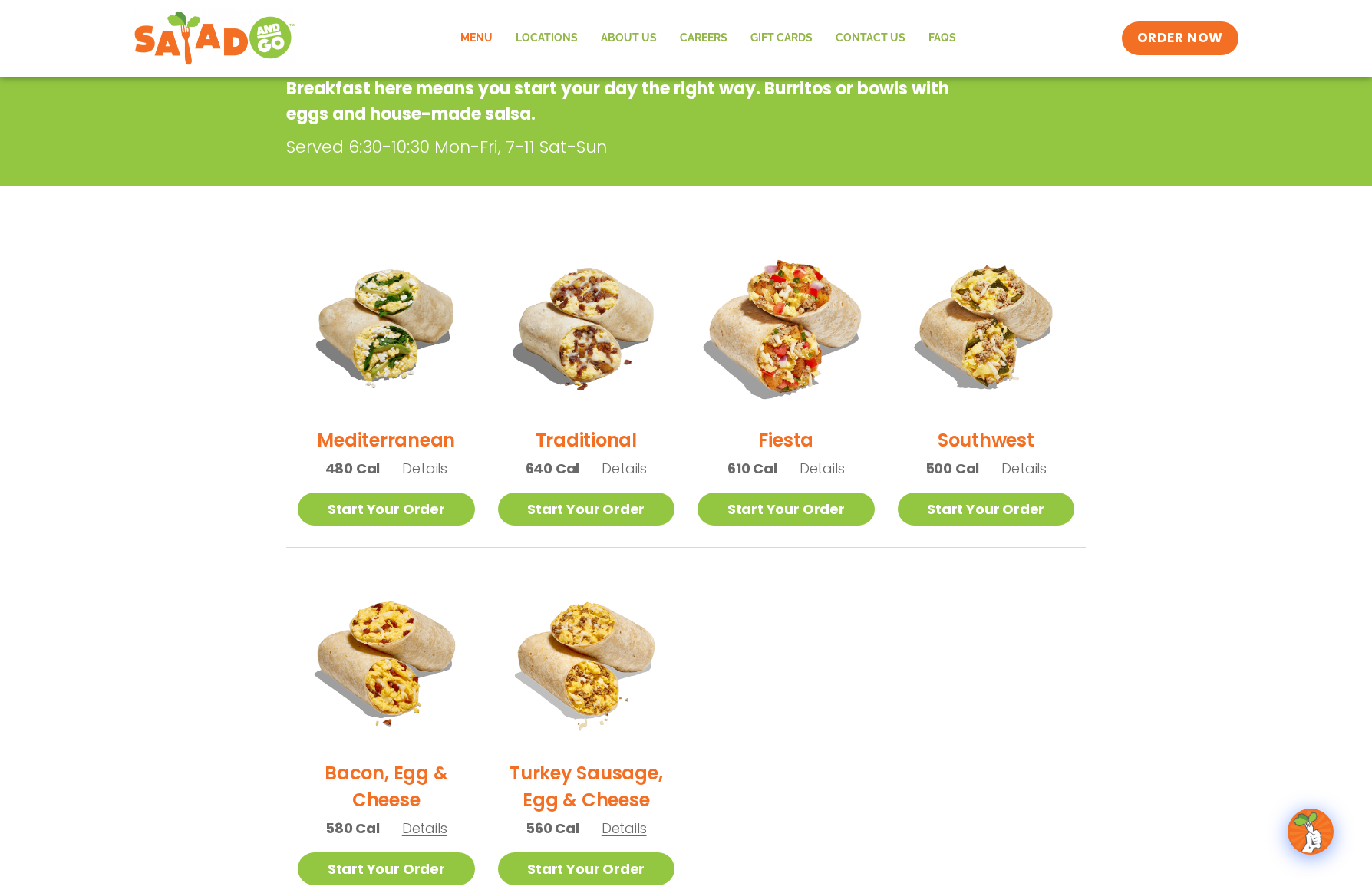
click at [770, 335] on img at bounding box center [786, 326] width 208 height 208
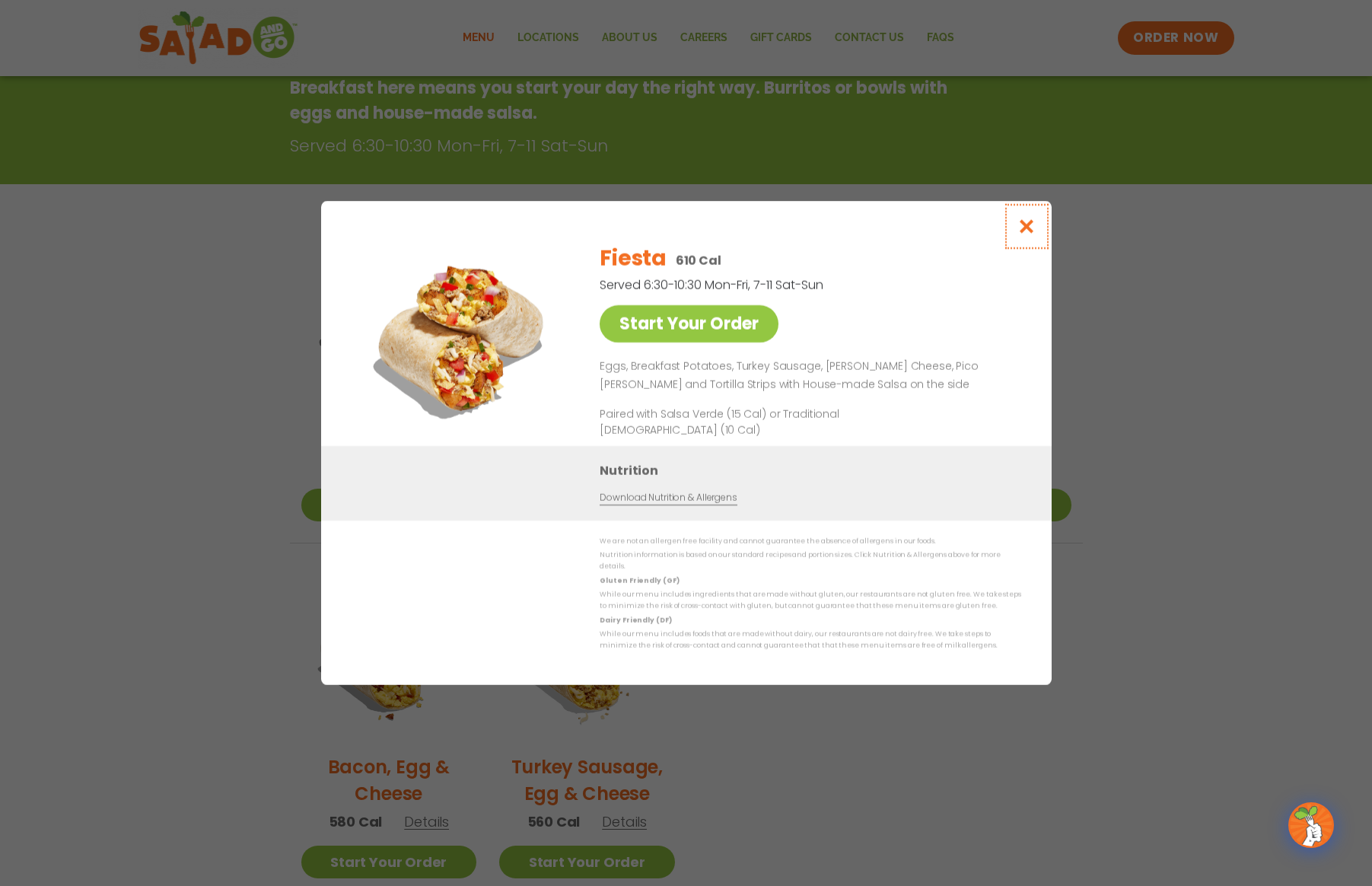
click at [1032, 232] on icon "Close modal" at bounding box center [1026, 226] width 19 height 16
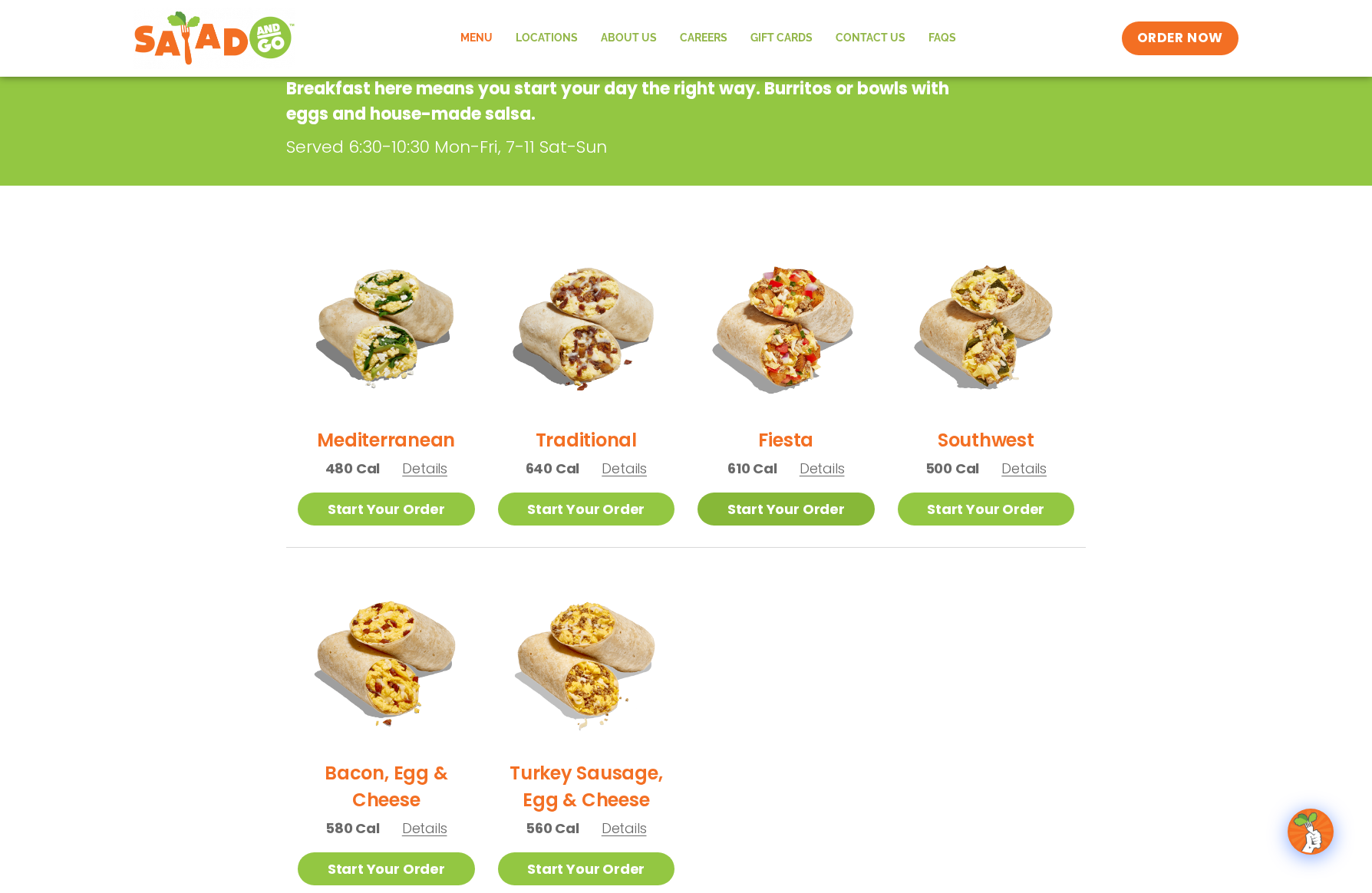
click at [791, 501] on link "Start Your Order" at bounding box center [786, 508] width 178 height 33
